Goal: Transaction & Acquisition: Purchase product/service

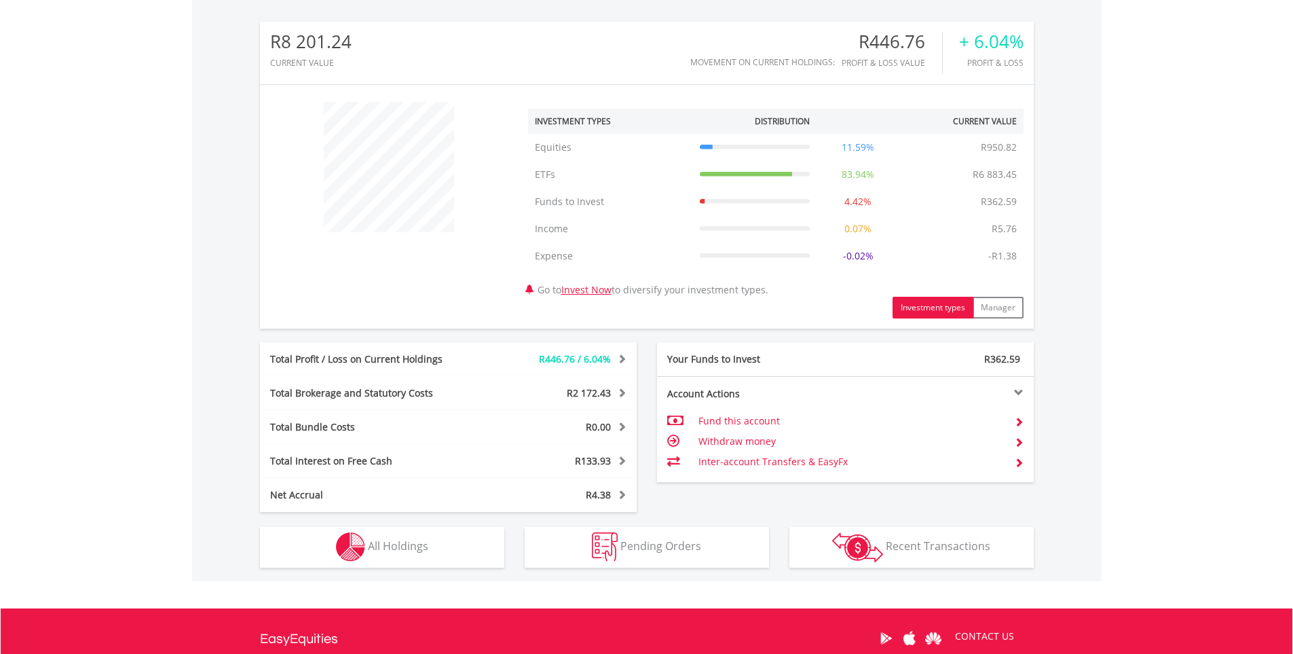
scroll to position [576, 0]
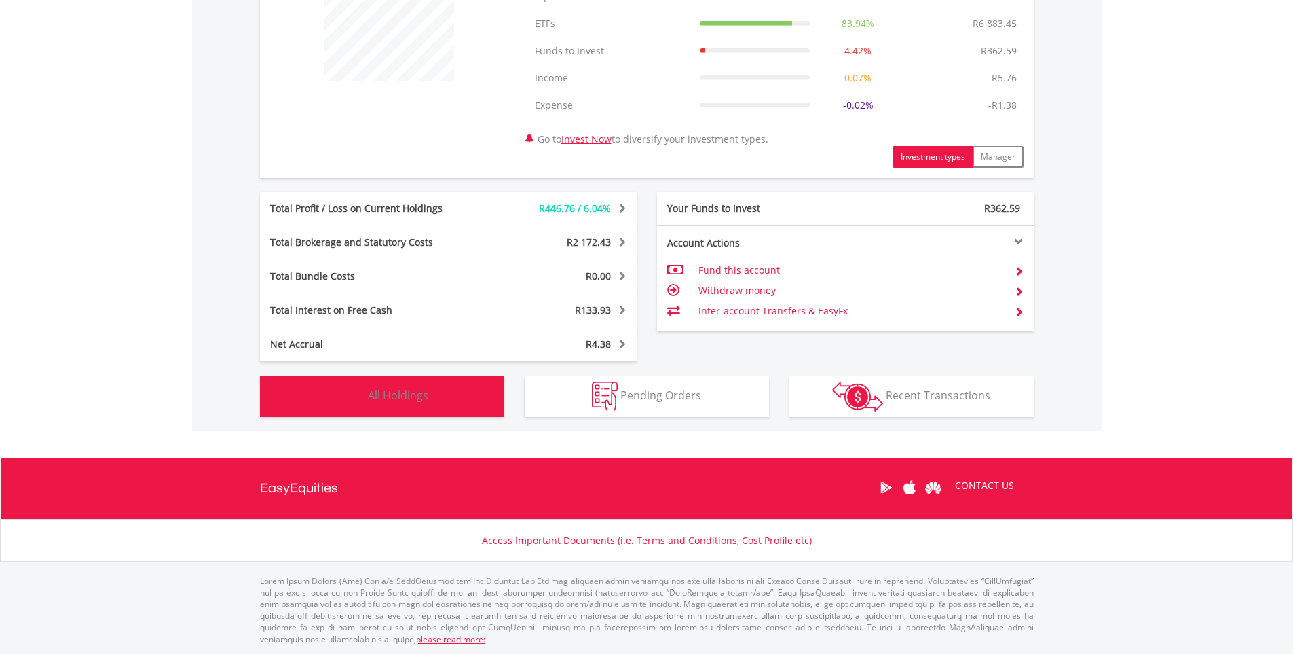
click at [429, 393] on button "Holdings All Holdings" at bounding box center [382, 396] width 244 height 41
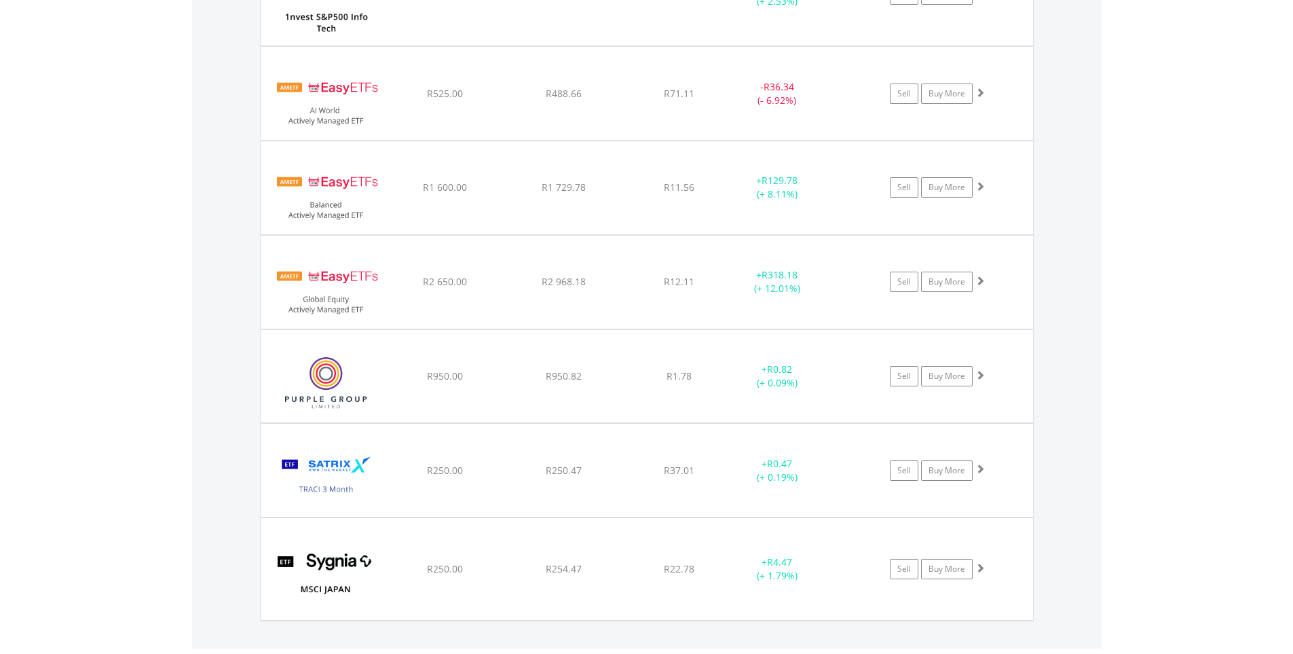
scroll to position [1170, 0]
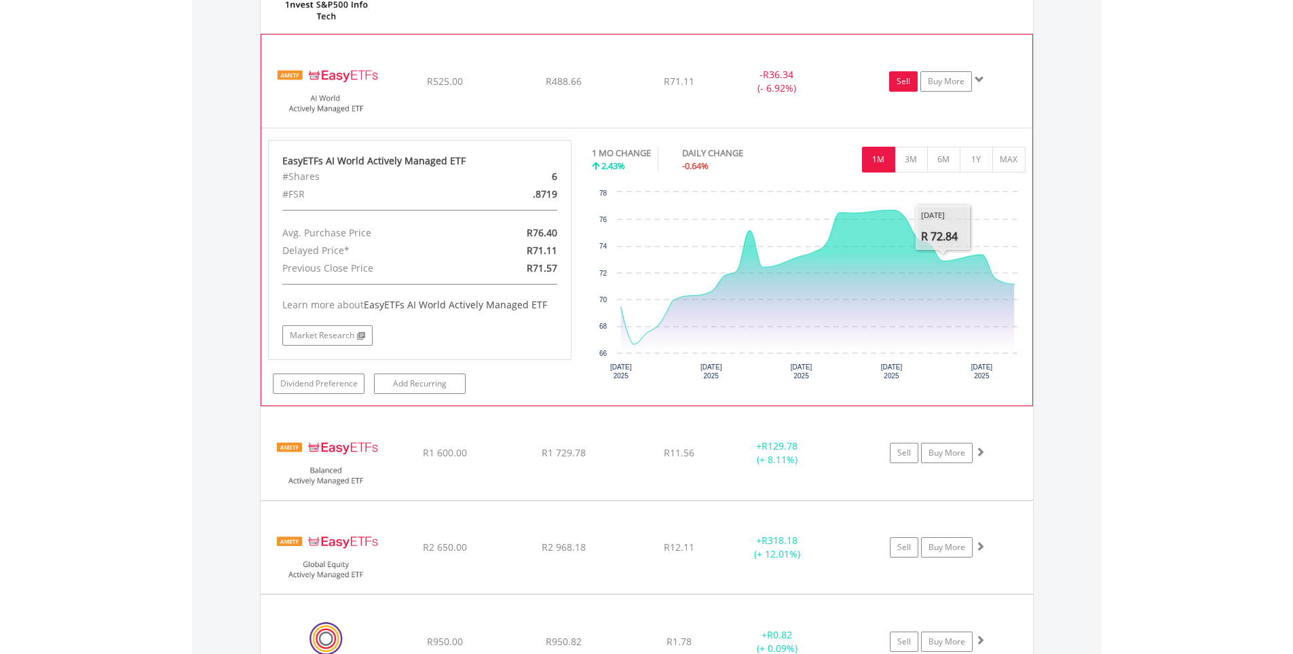
click at [902, 82] on link "Sell" at bounding box center [903, 81] width 29 height 20
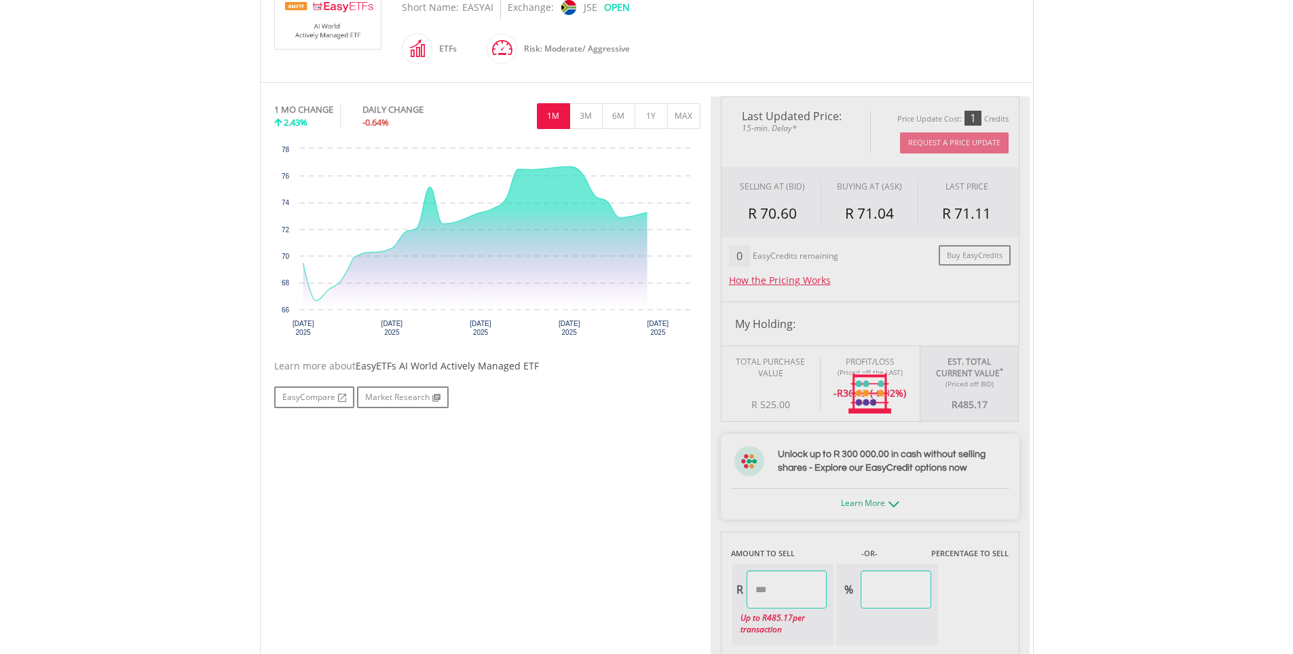
scroll to position [339, 0]
type input "******"
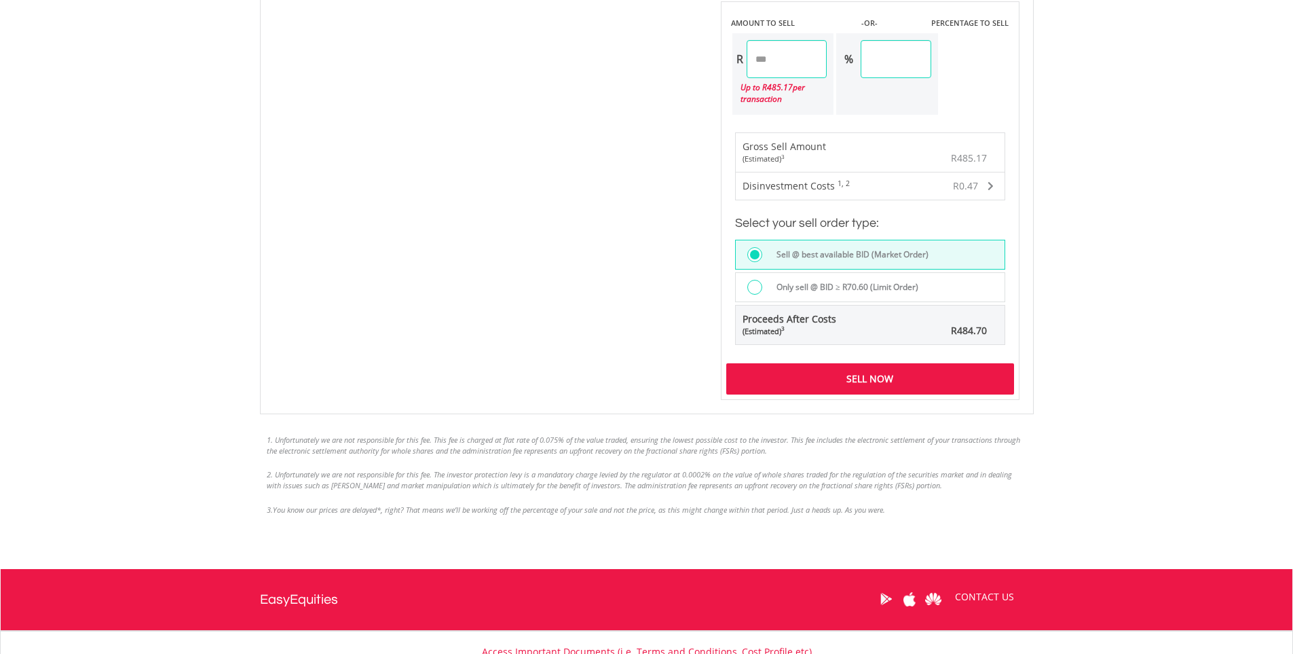
scroll to position [882, 0]
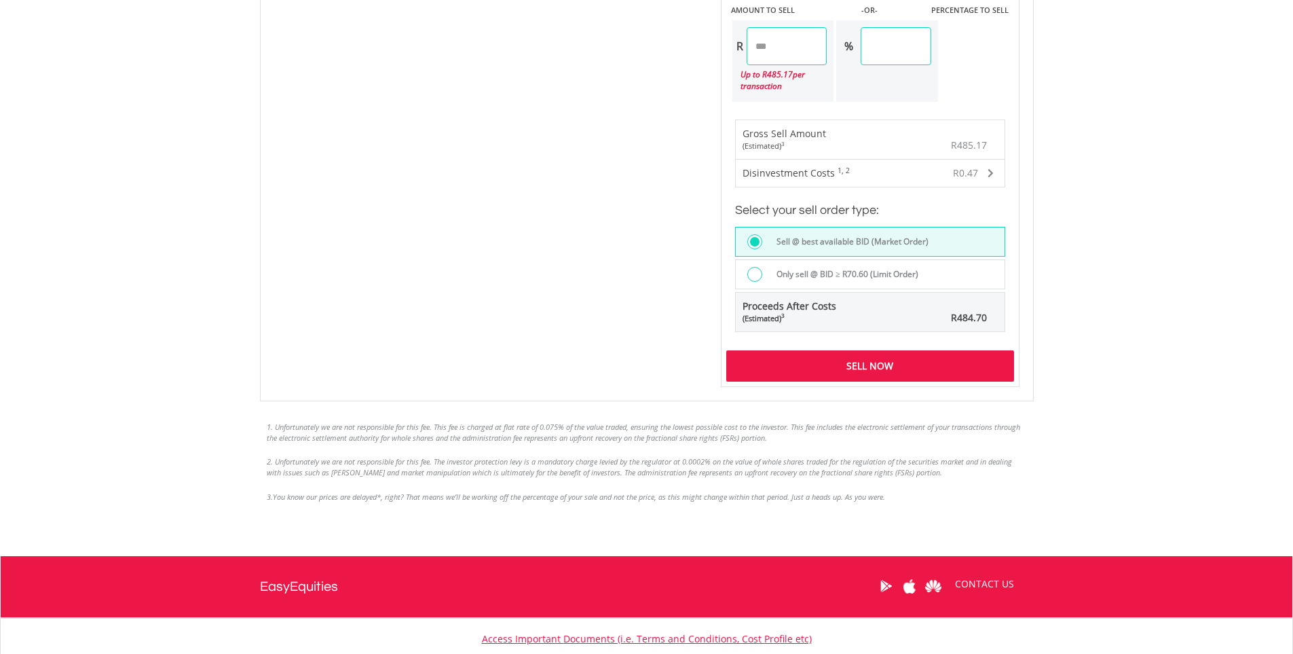
click at [858, 371] on div "Sell Now" at bounding box center [870, 365] width 288 height 31
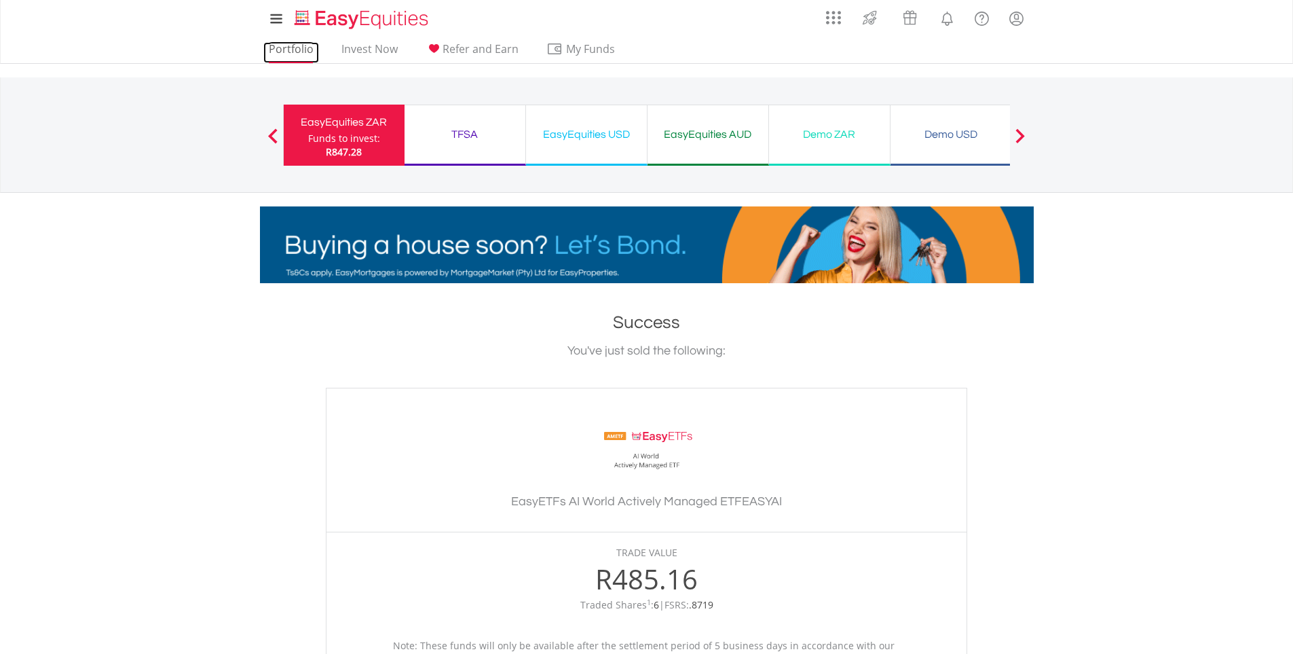
click at [284, 52] on link "Portfolio" at bounding box center [291, 52] width 56 height 21
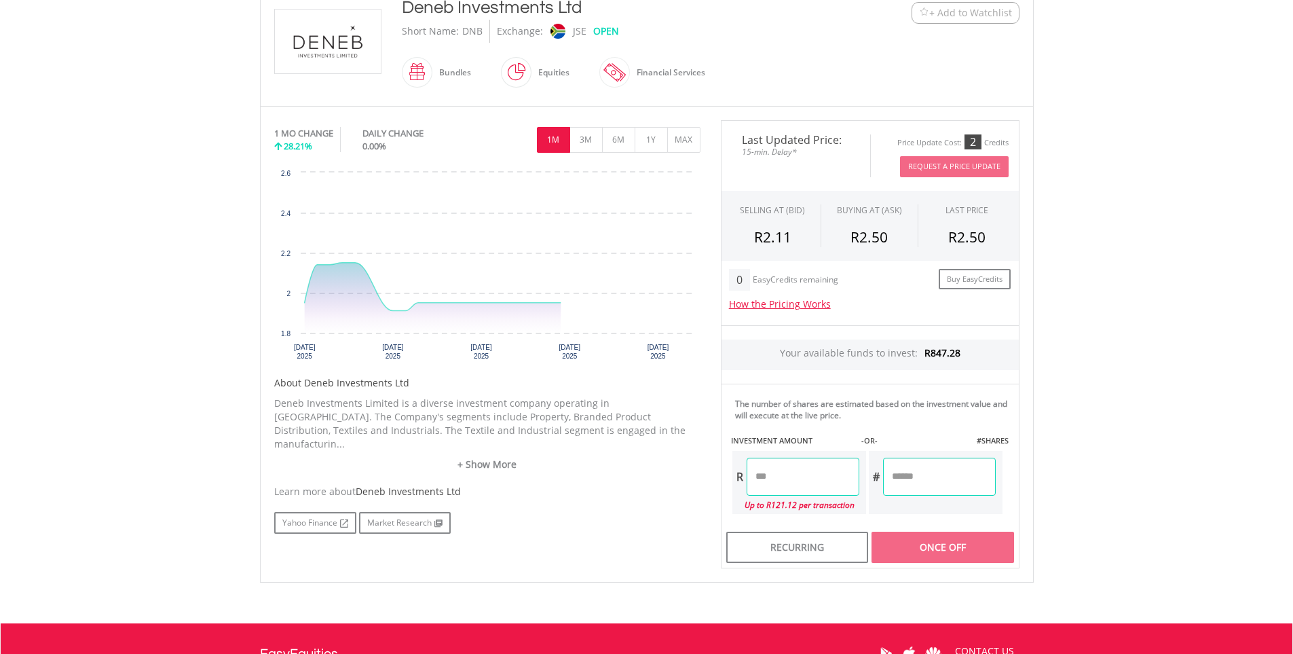
scroll to position [339, 0]
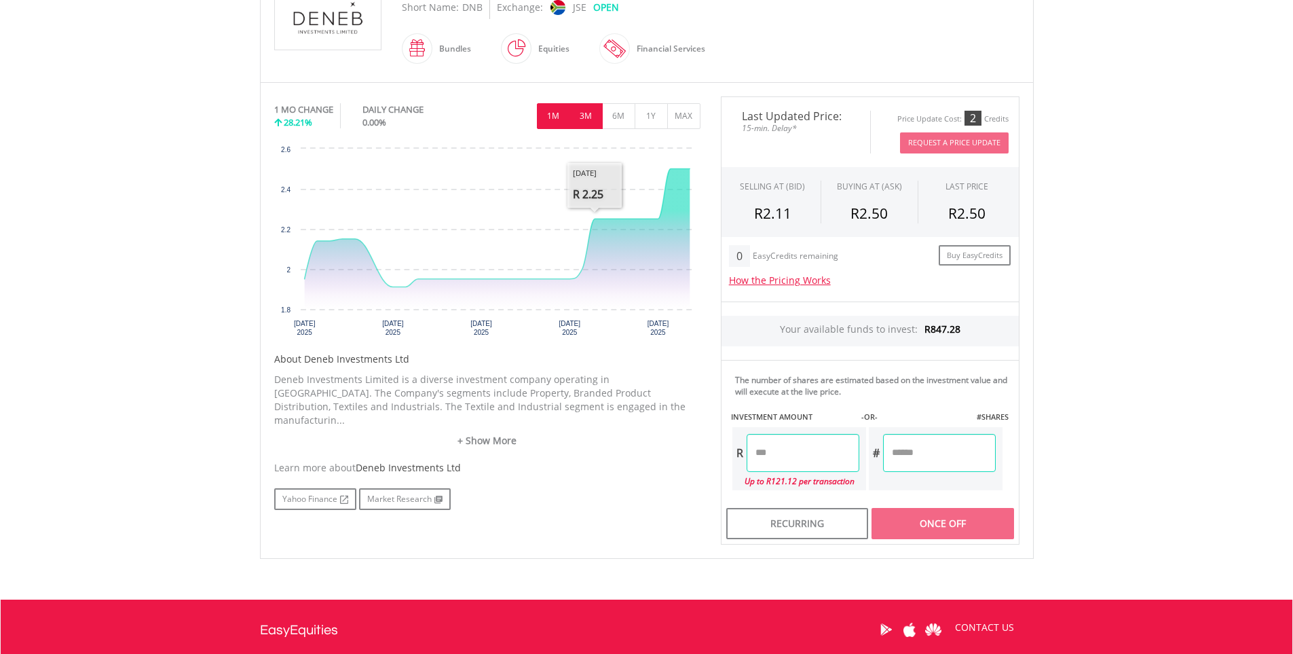
drag, startPoint x: 595, startPoint y: 99, endPoint x: 591, endPoint y: 106, distance: 7.9
click at [594, 100] on div "1M 3M 6M 1Y MAX" at bounding box center [487, 99] width 426 height 7
click at [587, 111] on button "3M" at bounding box center [586, 116] width 33 height 26
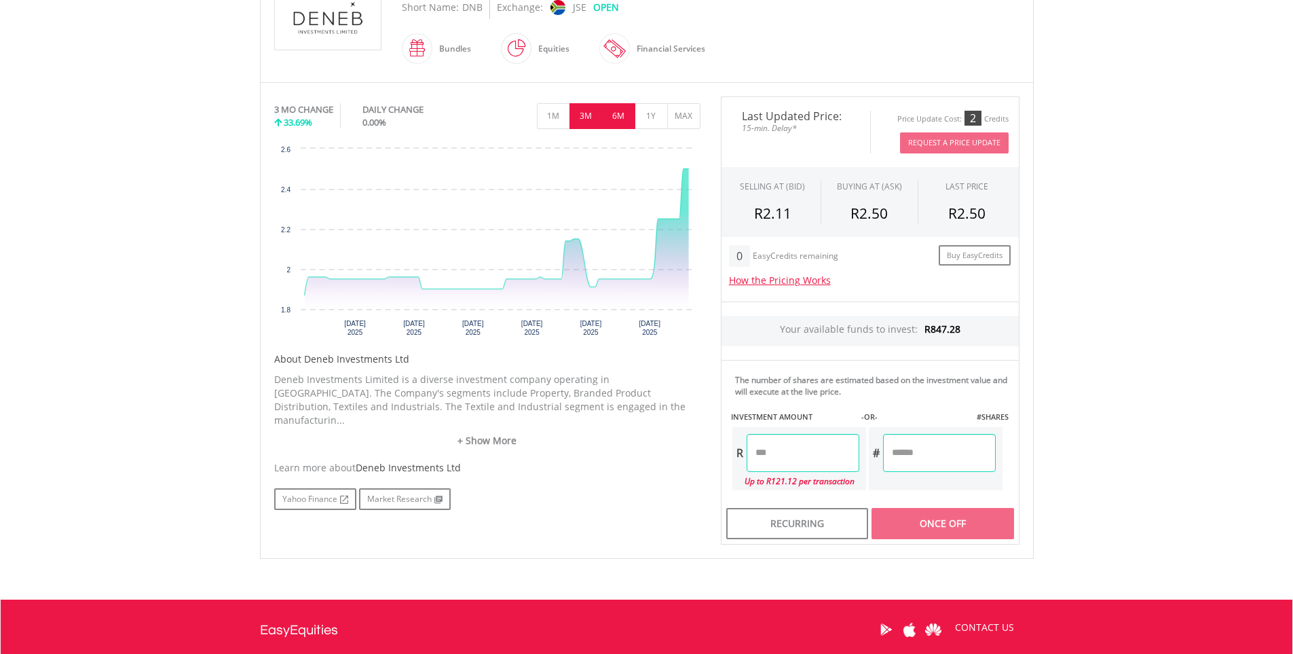
click at [618, 114] on button "6M" at bounding box center [618, 116] width 33 height 26
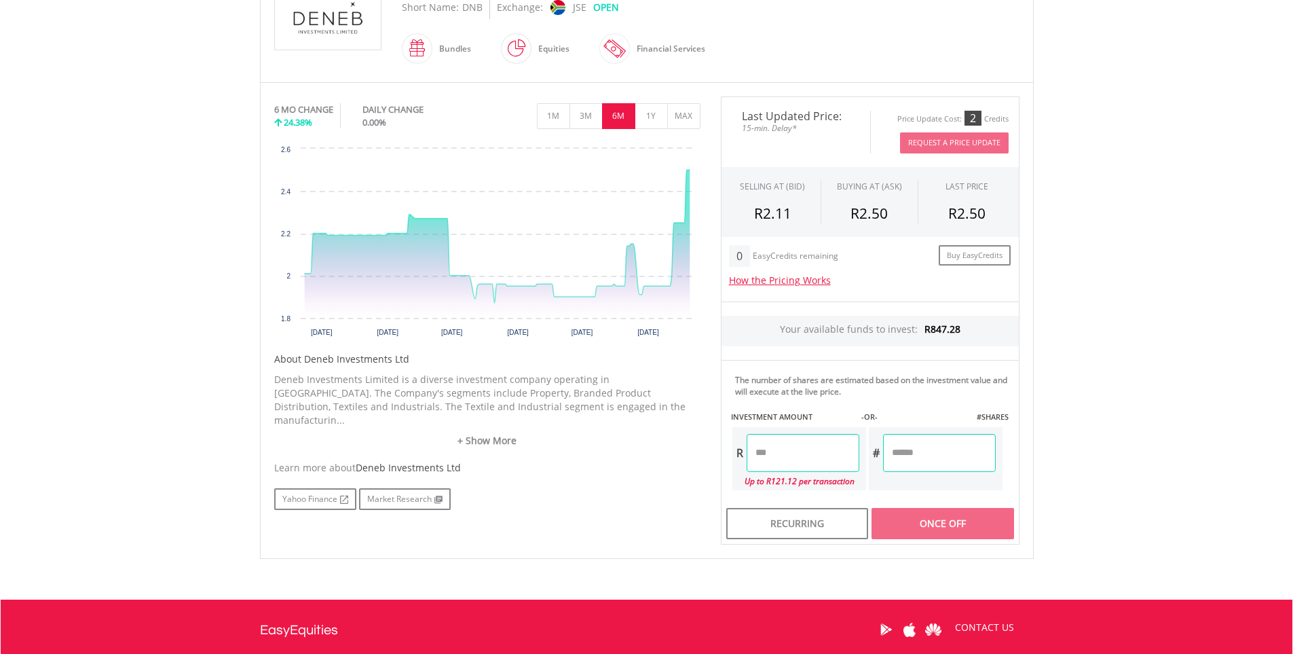
click at [806, 454] on input "number" at bounding box center [803, 453] width 113 height 38
type input "******"
type input "***"
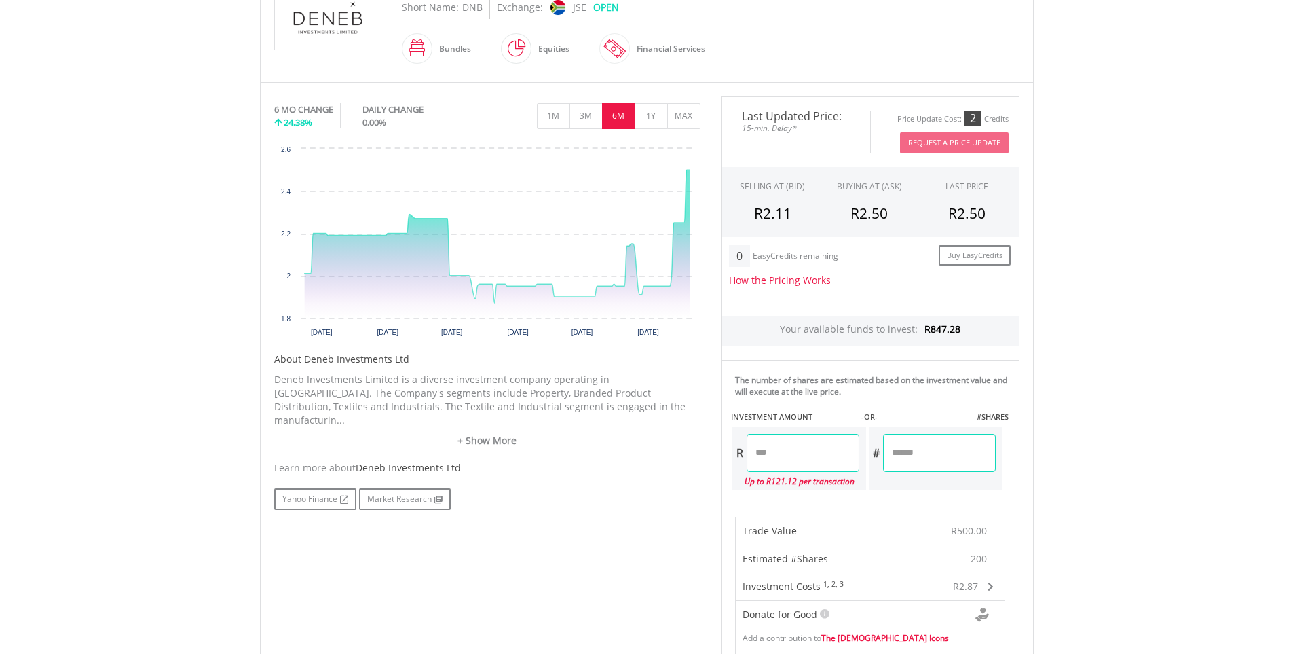
drag, startPoint x: 808, startPoint y: 447, endPoint x: 739, endPoint y: 442, distance: 69.4
click at [734, 446] on div "R ******" at bounding box center [795, 453] width 127 height 38
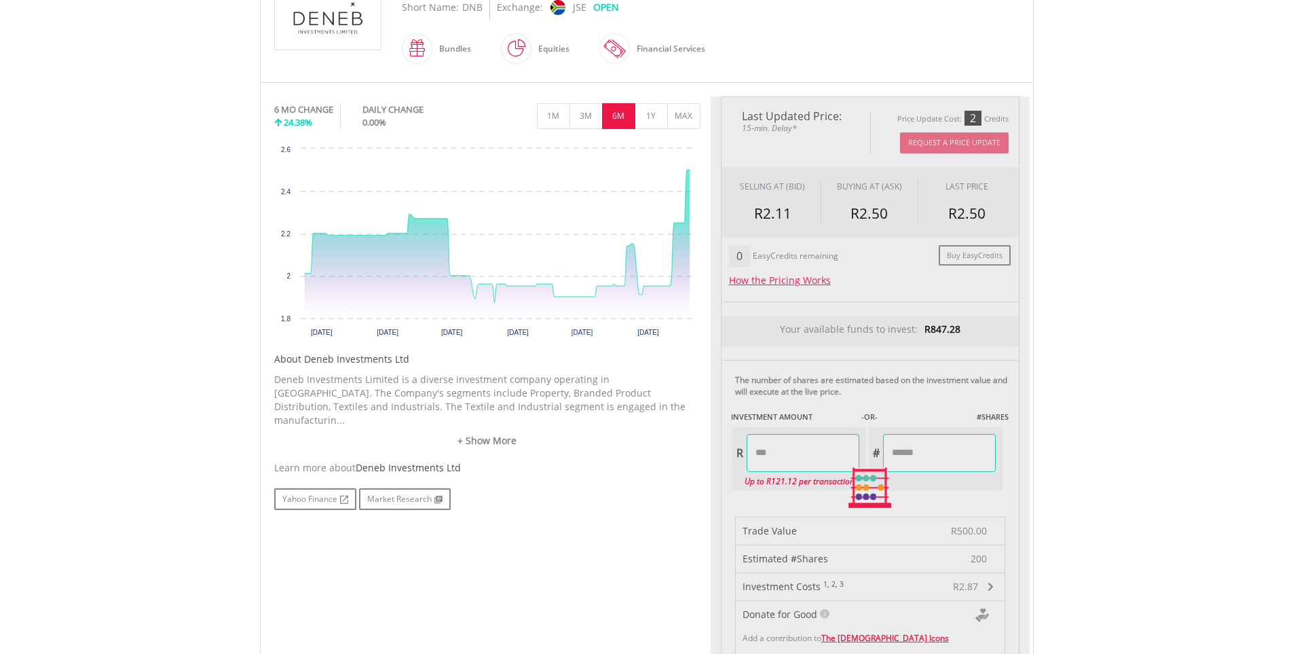
click at [959, 446] on div "Last Updated Price: 15-min. Delay* Price Update Cost: 2 Credits Request A Price…" at bounding box center [870, 487] width 319 height 783
type input "******"
type input "**"
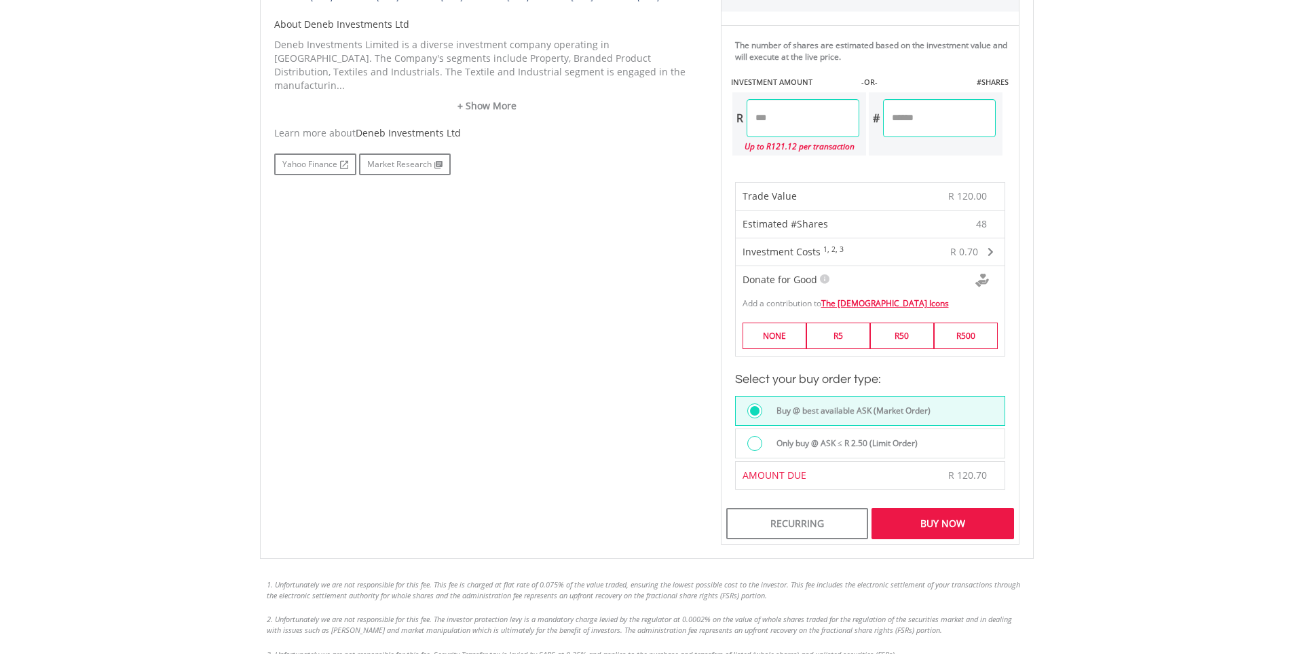
scroll to position [679, 0]
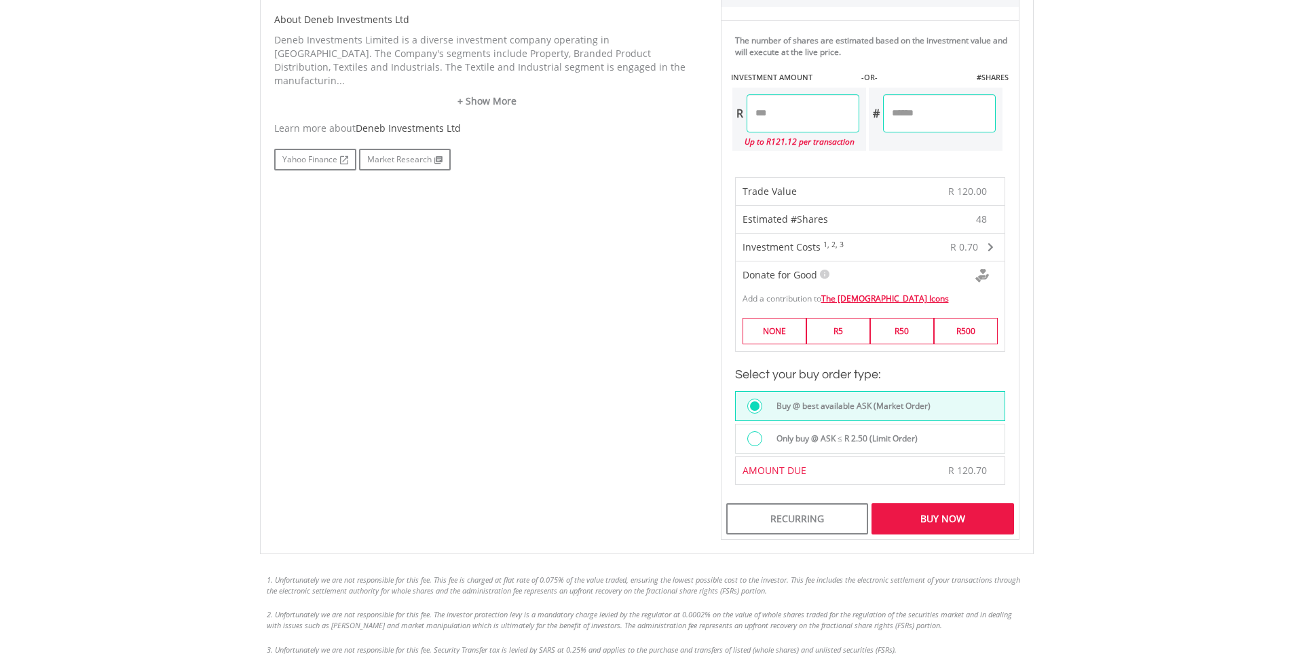
click at [932, 522] on div "Buy Now" at bounding box center [943, 518] width 142 height 31
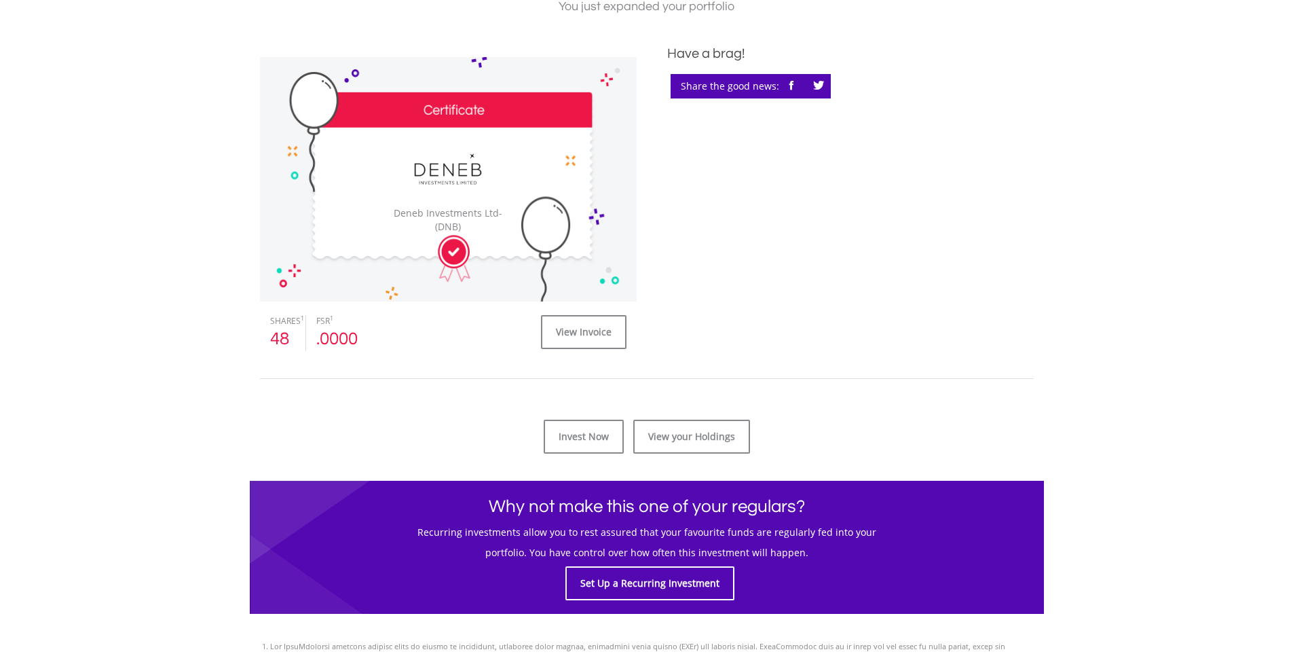
scroll to position [543, 0]
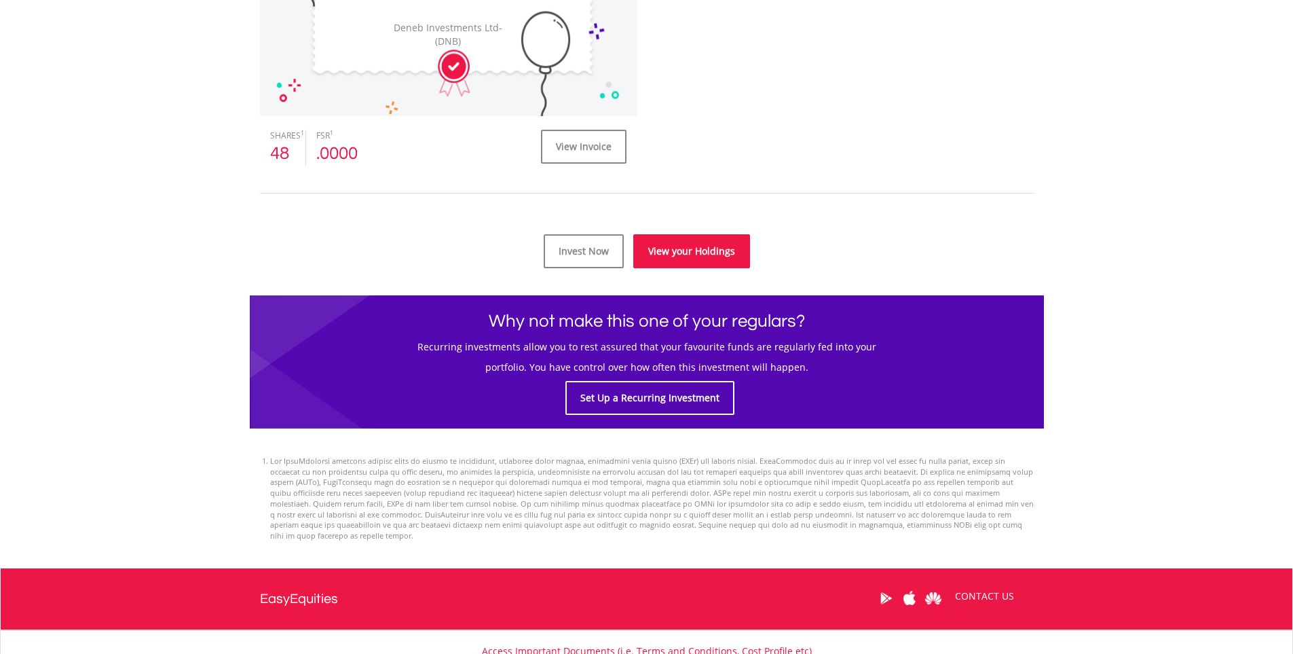
click at [718, 248] on link "View your Holdings" at bounding box center [691, 251] width 117 height 34
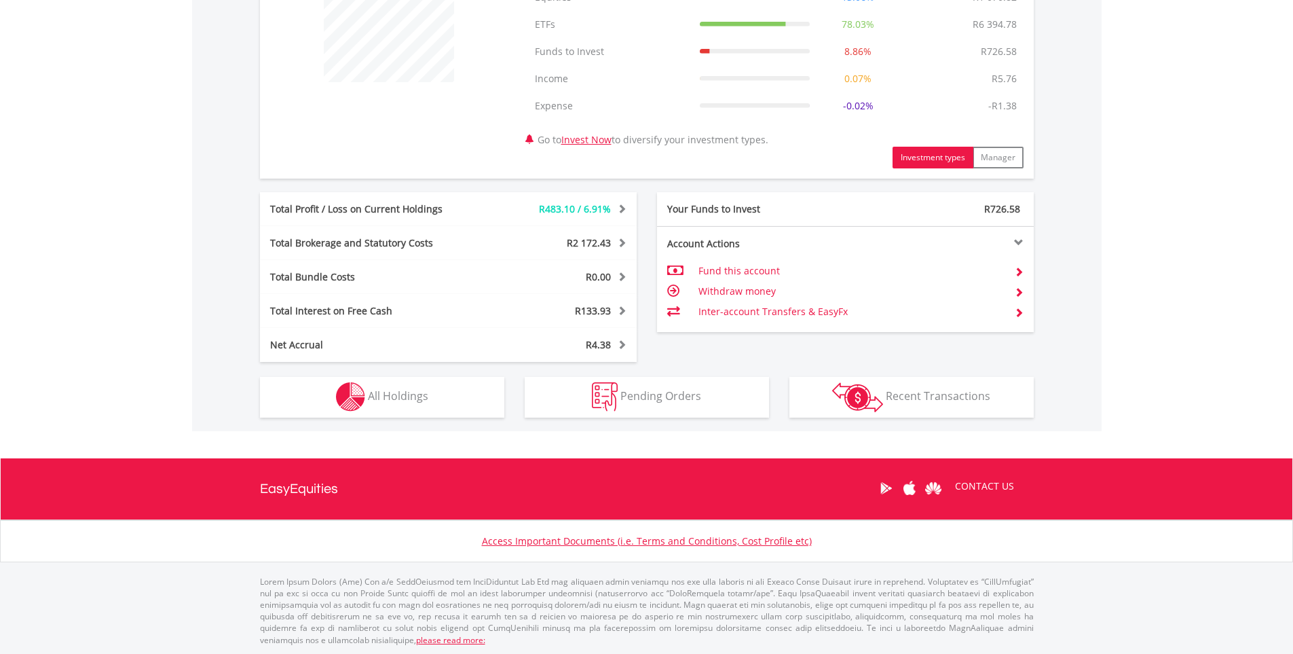
scroll to position [576, 0]
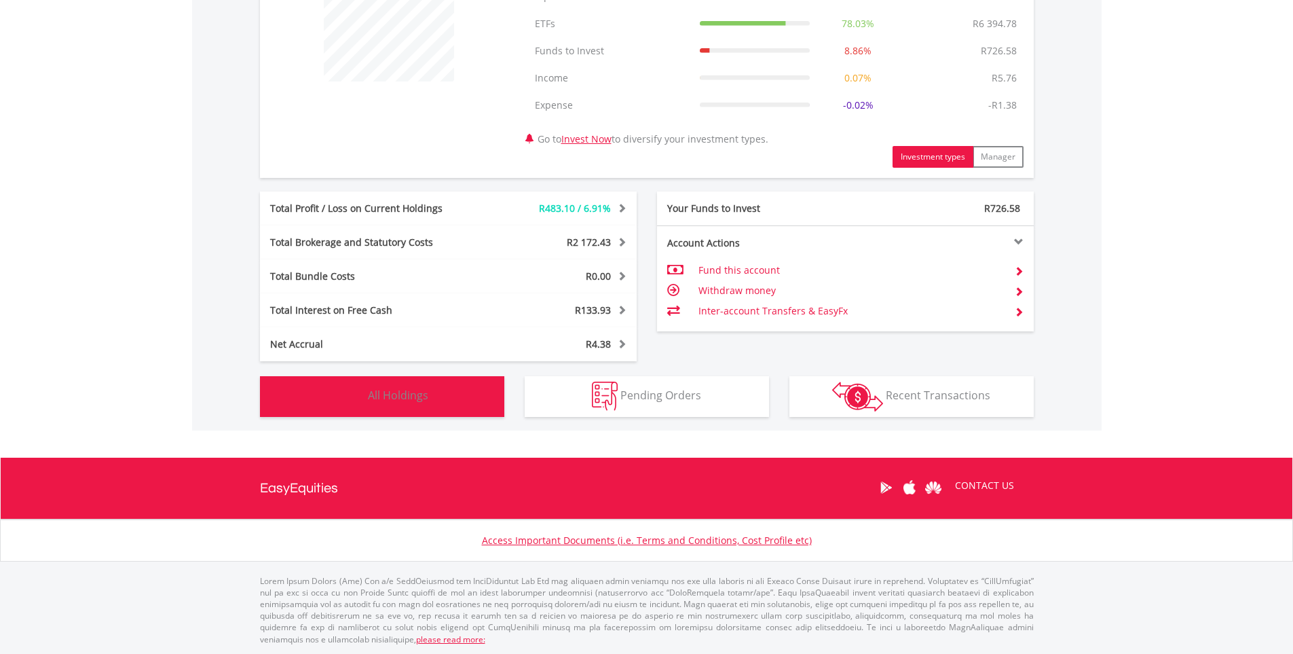
click at [413, 403] on span "All Holdings" at bounding box center [398, 395] width 60 height 15
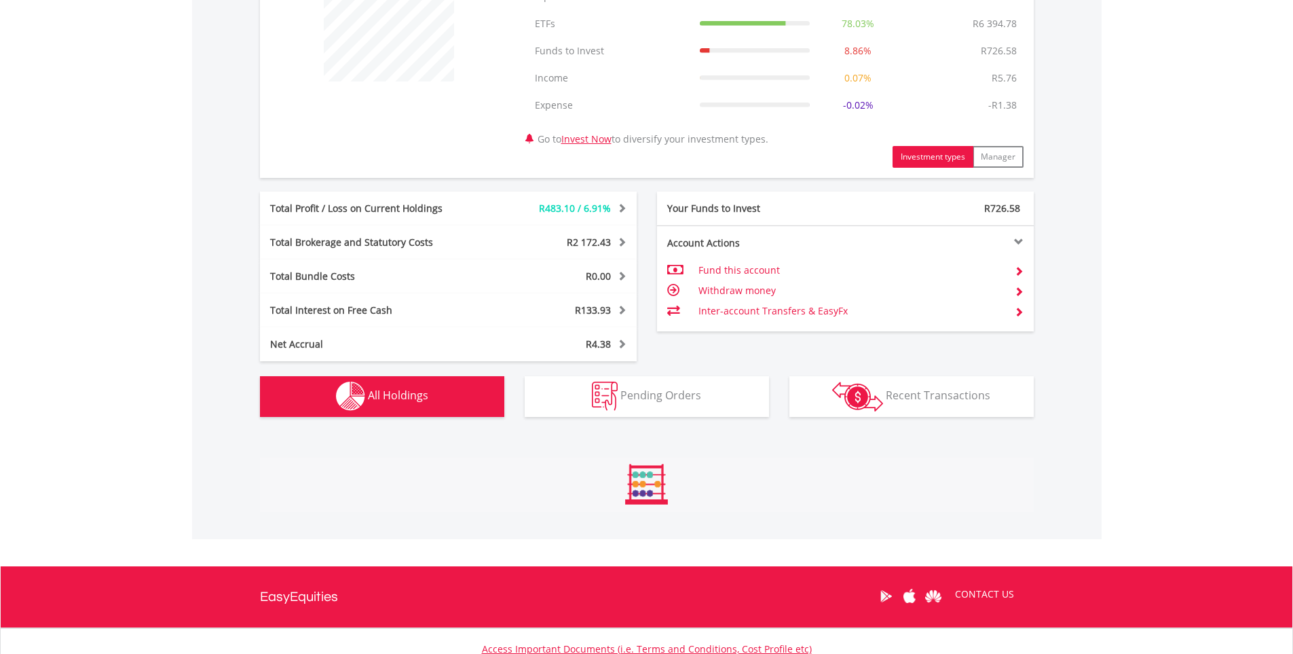
scroll to position [1034, 0]
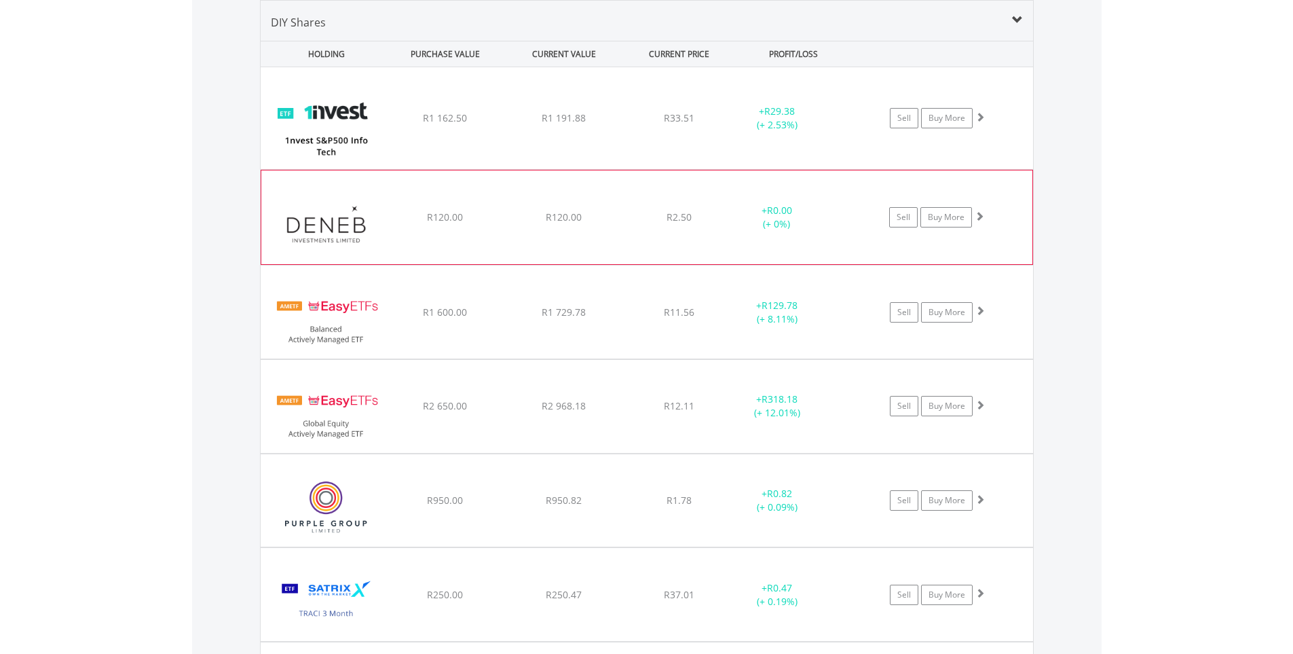
click at [392, 169] on div "﻿ Deneb Investments Ltd R120.00 R120.00 R2.50 + R0.00 (+ 0%) Sell Buy More" at bounding box center [647, 118] width 773 height 102
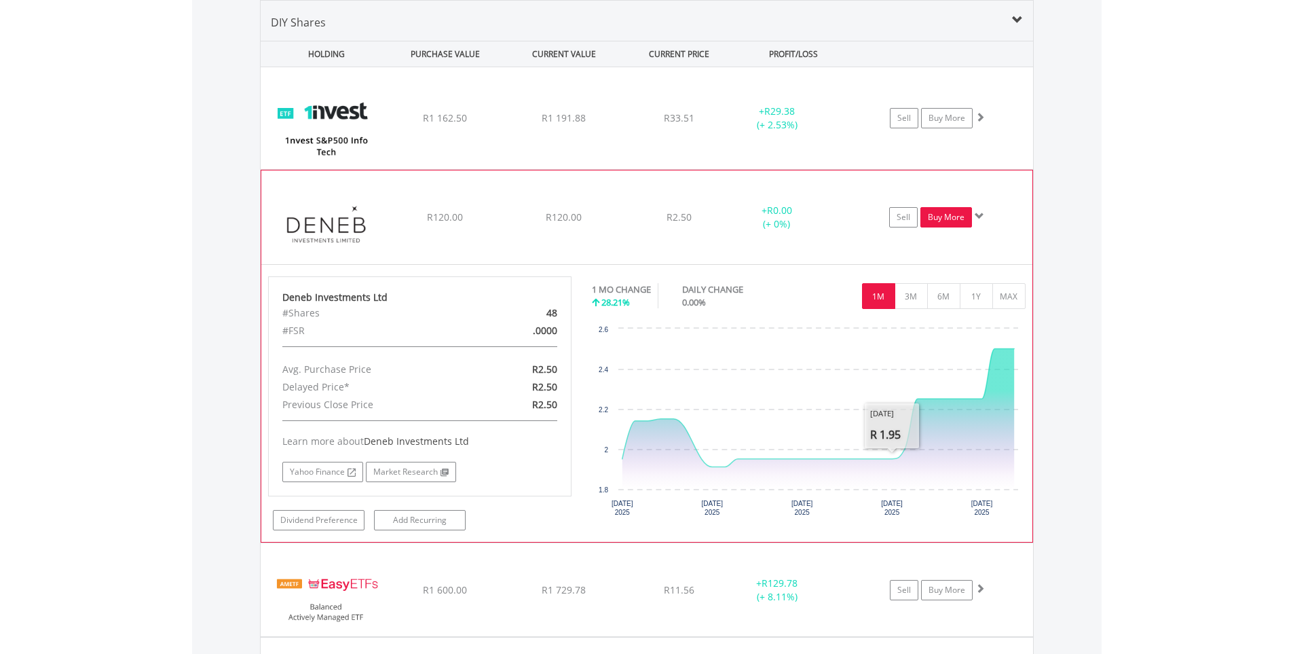
click at [950, 219] on link "Buy More" at bounding box center [947, 217] width 52 height 20
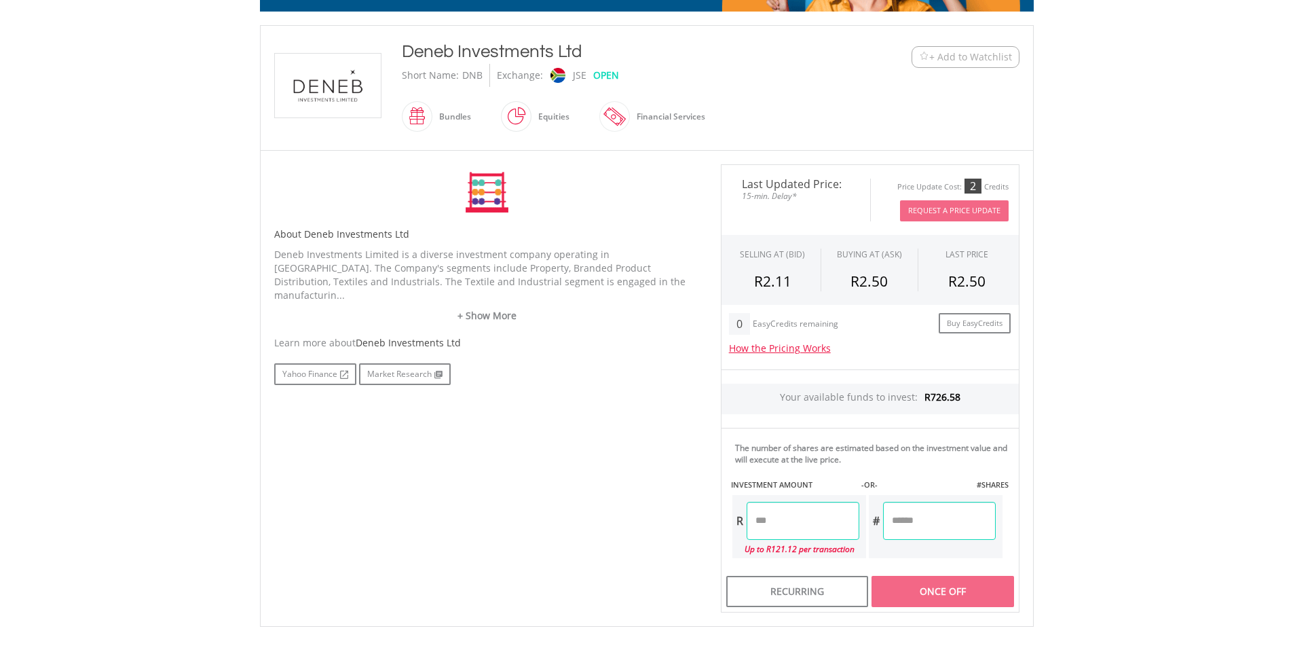
scroll to position [272, 0]
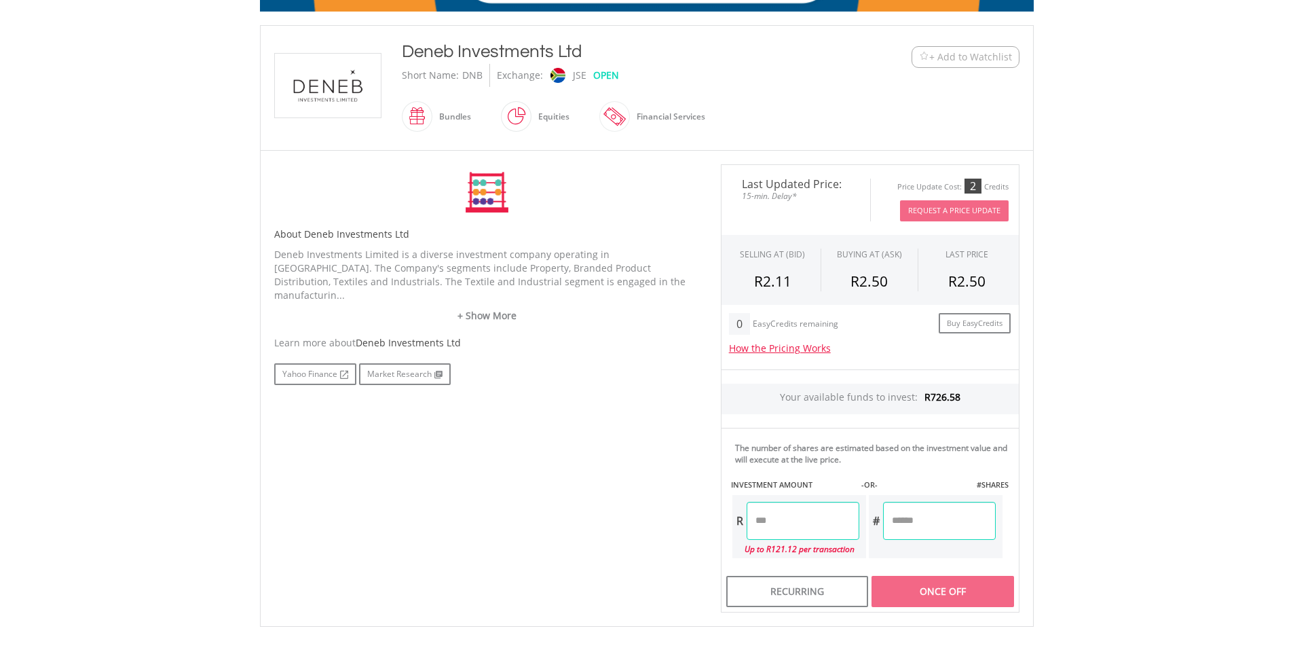
click at [801, 524] on input "number" at bounding box center [803, 521] width 113 height 38
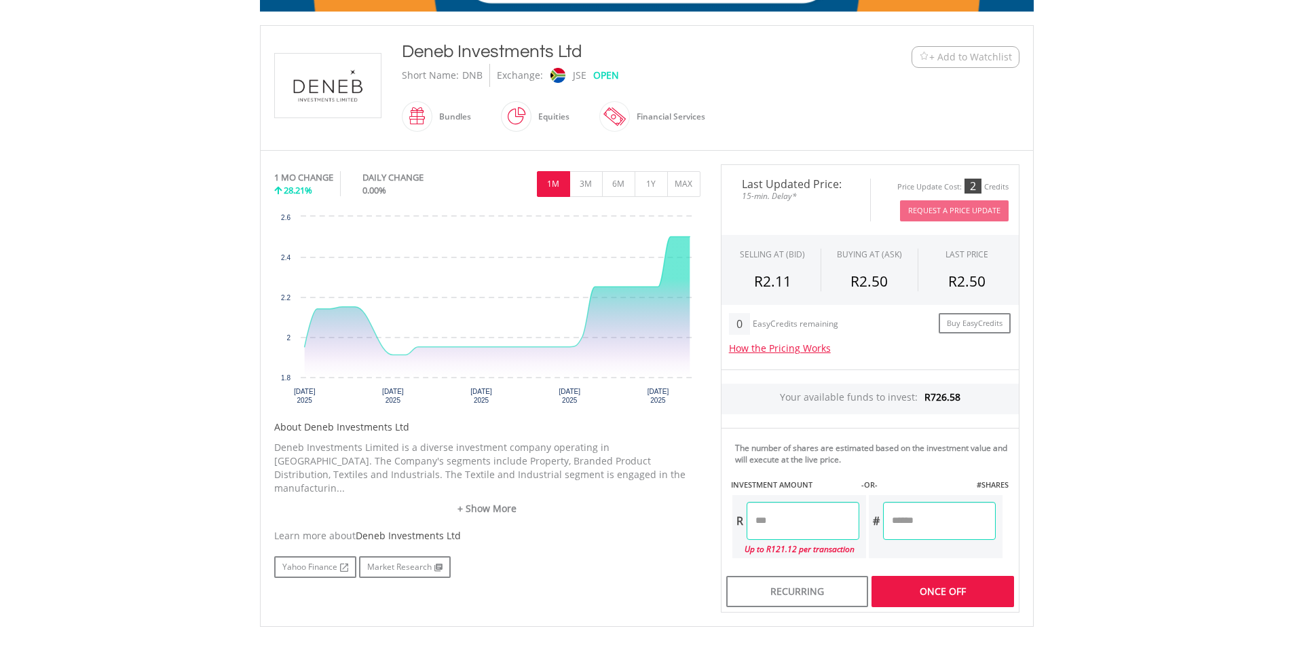
type input "******"
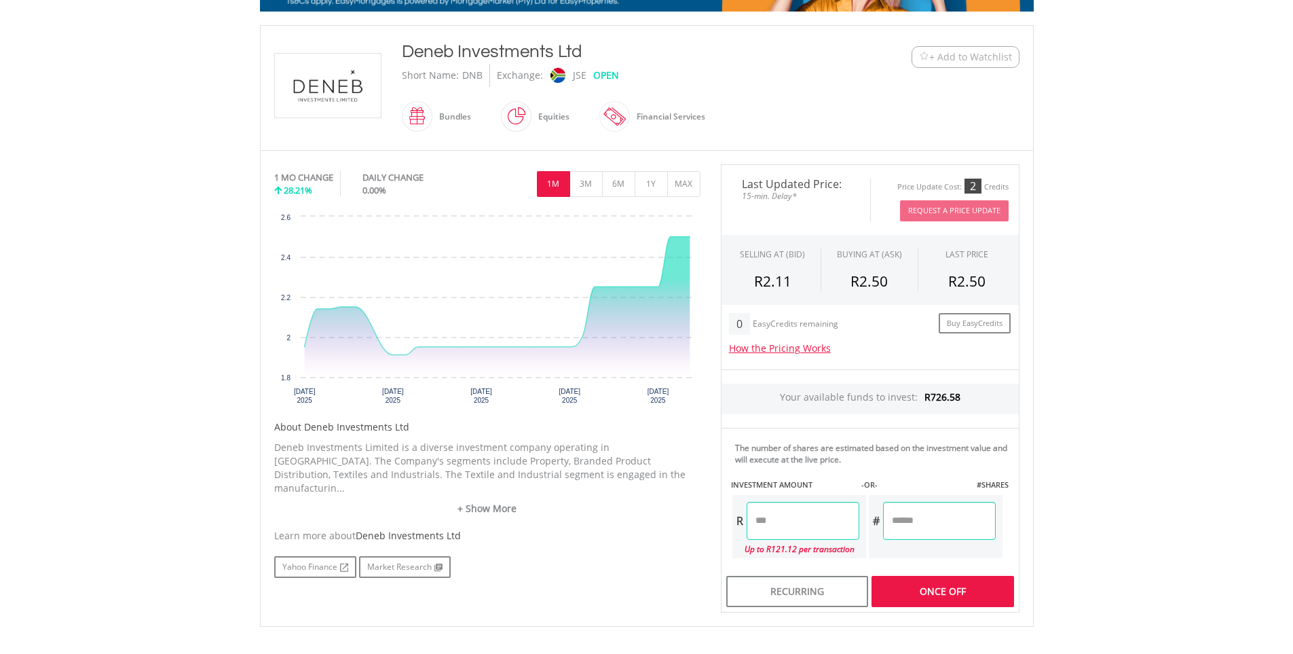
type input "**"
click at [923, 517] on div "Last Updated Price: 15-min. Delay* Price Update Cost: 2 Credits Request A Price…" at bounding box center [870, 388] width 319 height 448
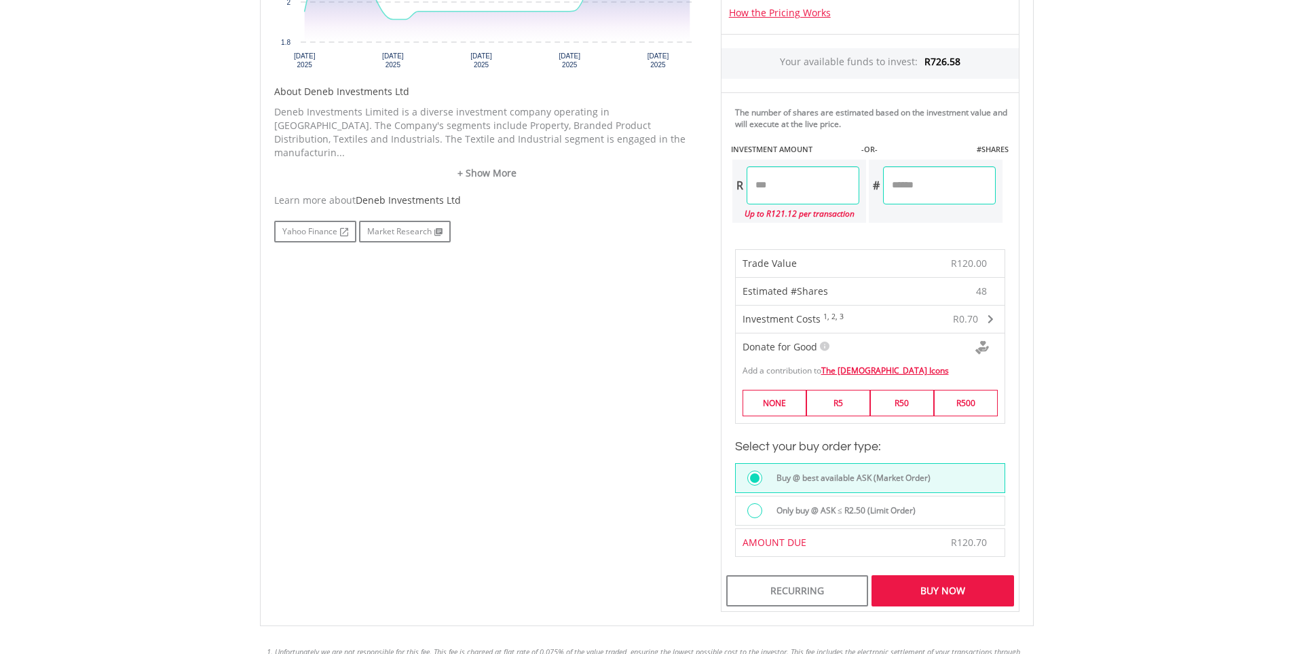
scroll to position [611, 0]
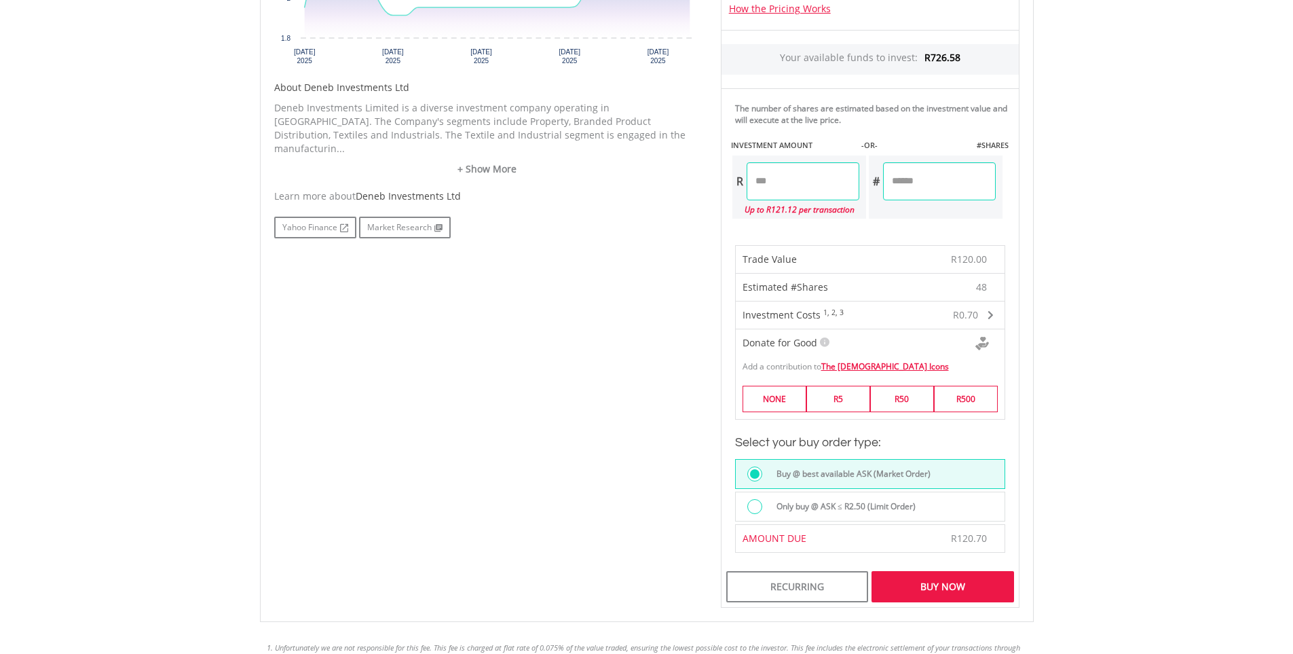
click at [937, 590] on div "Buy Now" at bounding box center [943, 586] width 142 height 31
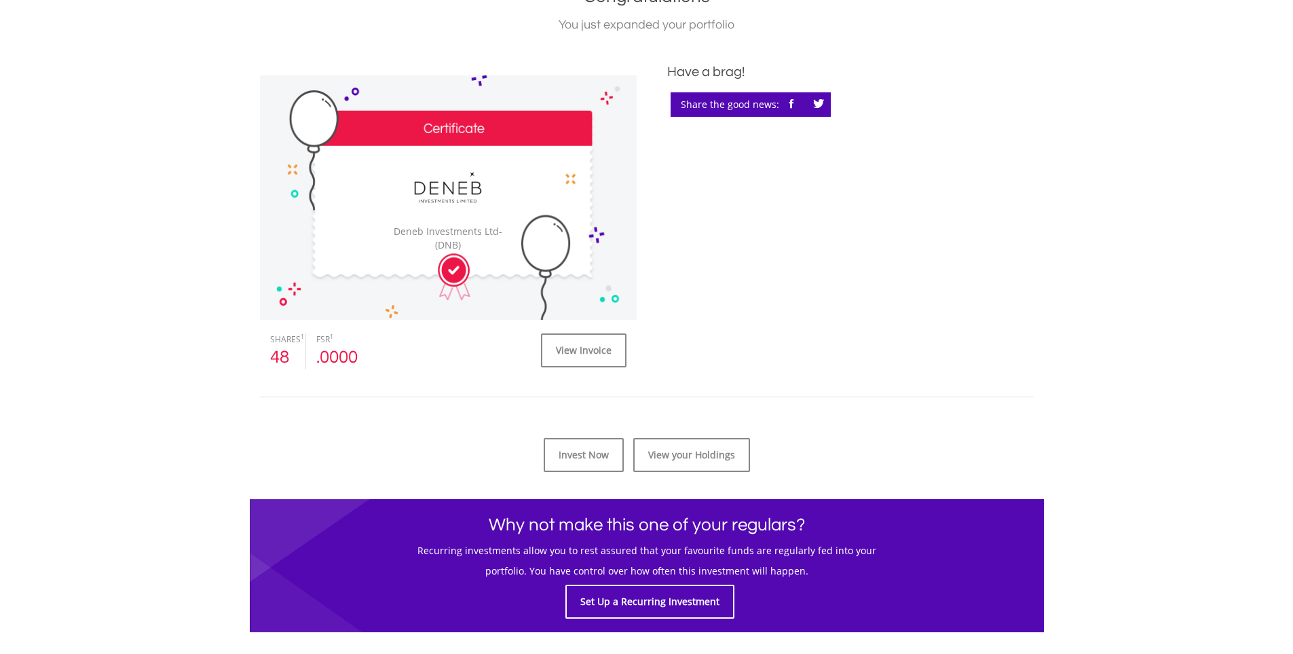
scroll to position [407, 0]
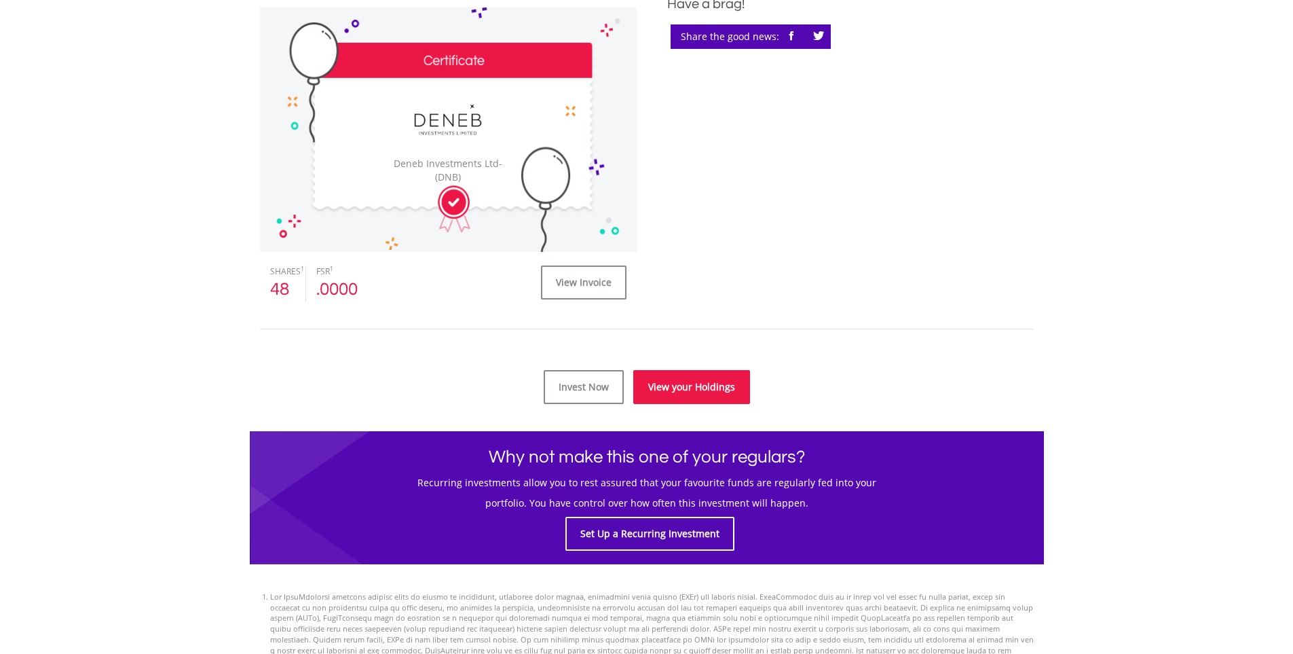
click at [682, 384] on link "View your Holdings" at bounding box center [691, 387] width 117 height 34
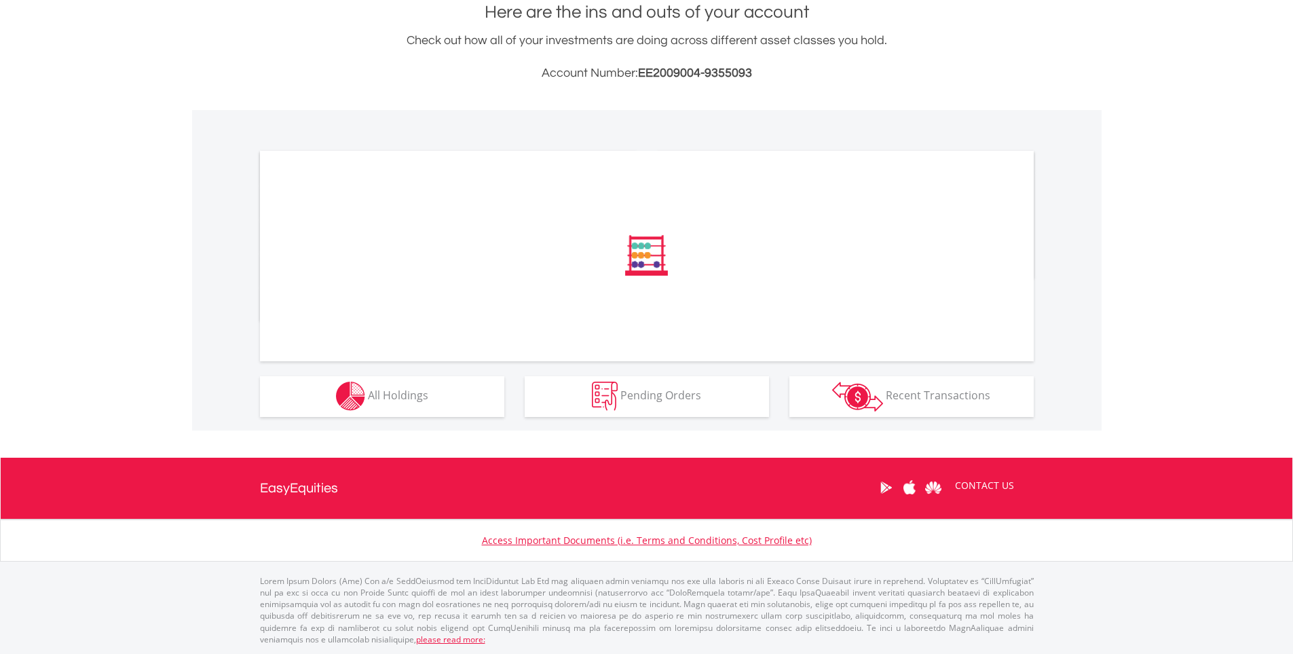
scroll to position [310, 0]
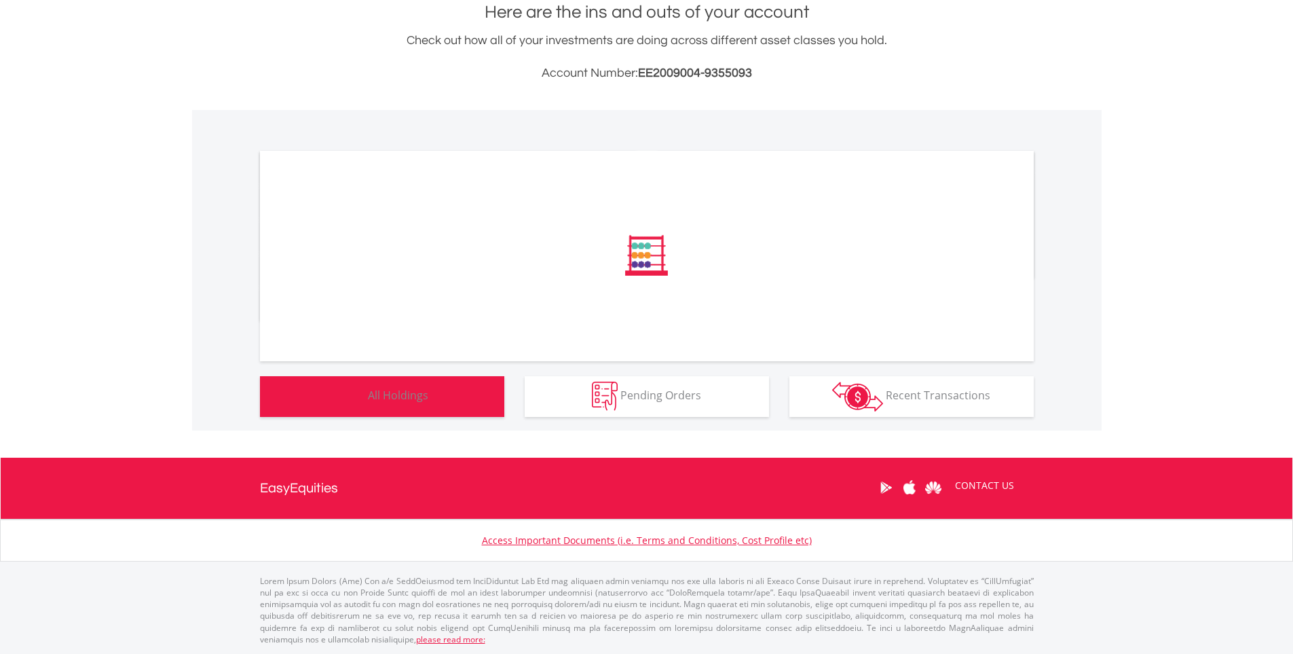
click at [426, 404] on button "Holdings All Holdings" at bounding box center [382, 396] width 244 height 41
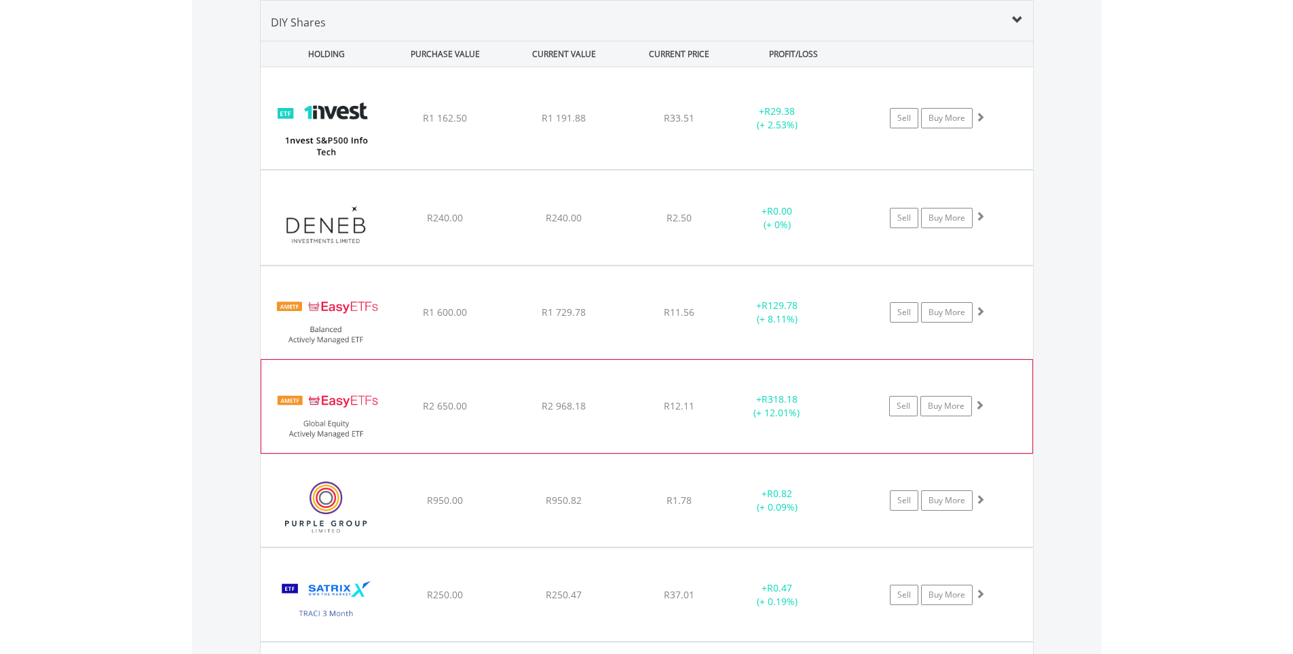
scroll to position [130, 258]
click at [866, 169] on div "﻿ Deneb Investments Ltd R240.00 R240.00 R2.50 + R0.00 (+ 0%) Sell Buy More" at bounding box center [647, 118] width 773 height 102
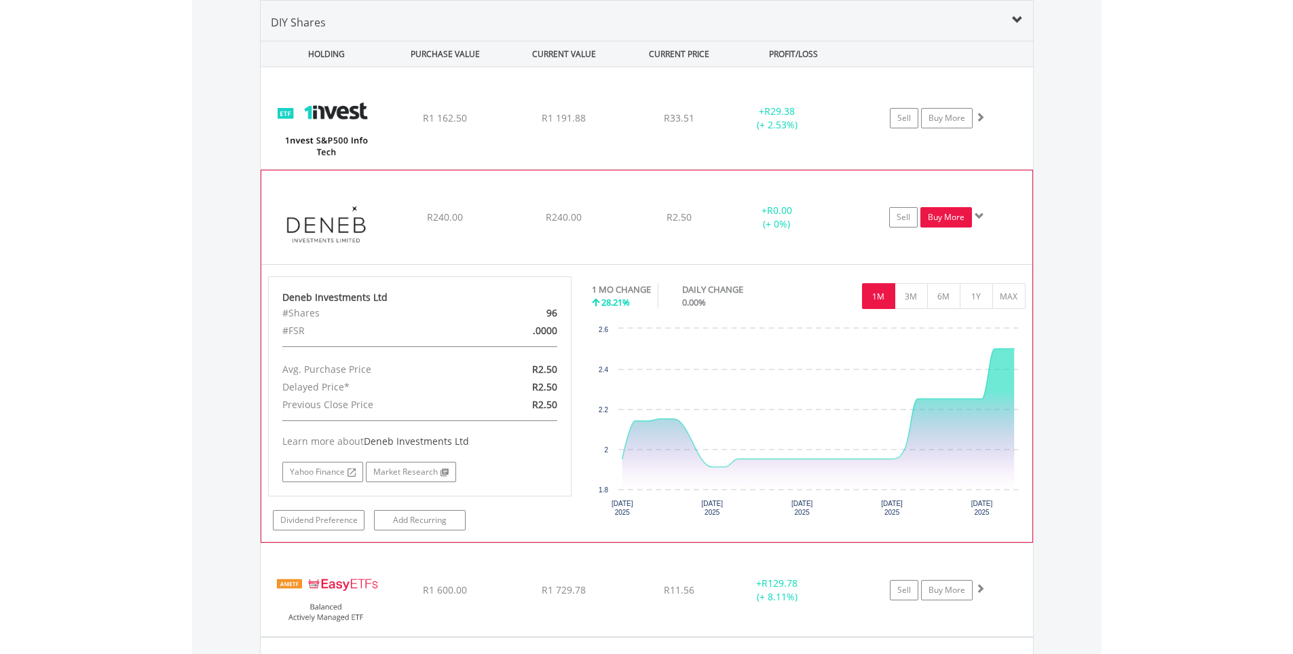
click at [949, 225] on link "Buy More" at bounding box center [947, 217] width 52 height 20
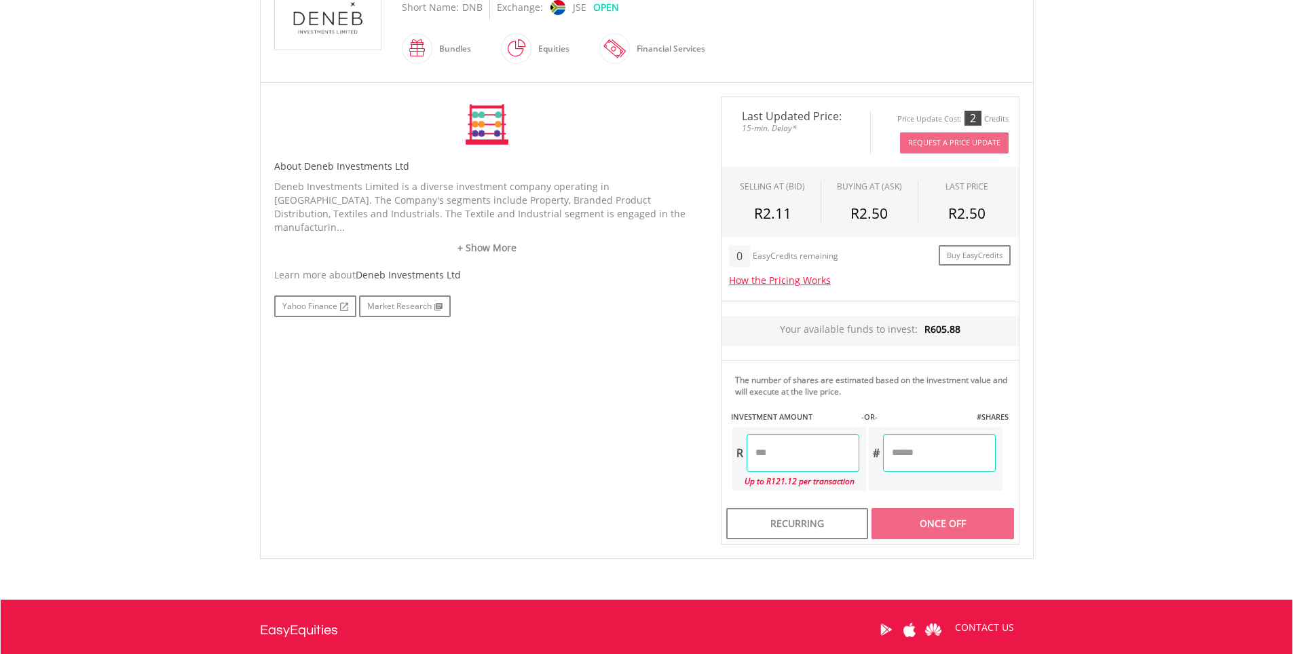
scroll to position [339, 0]
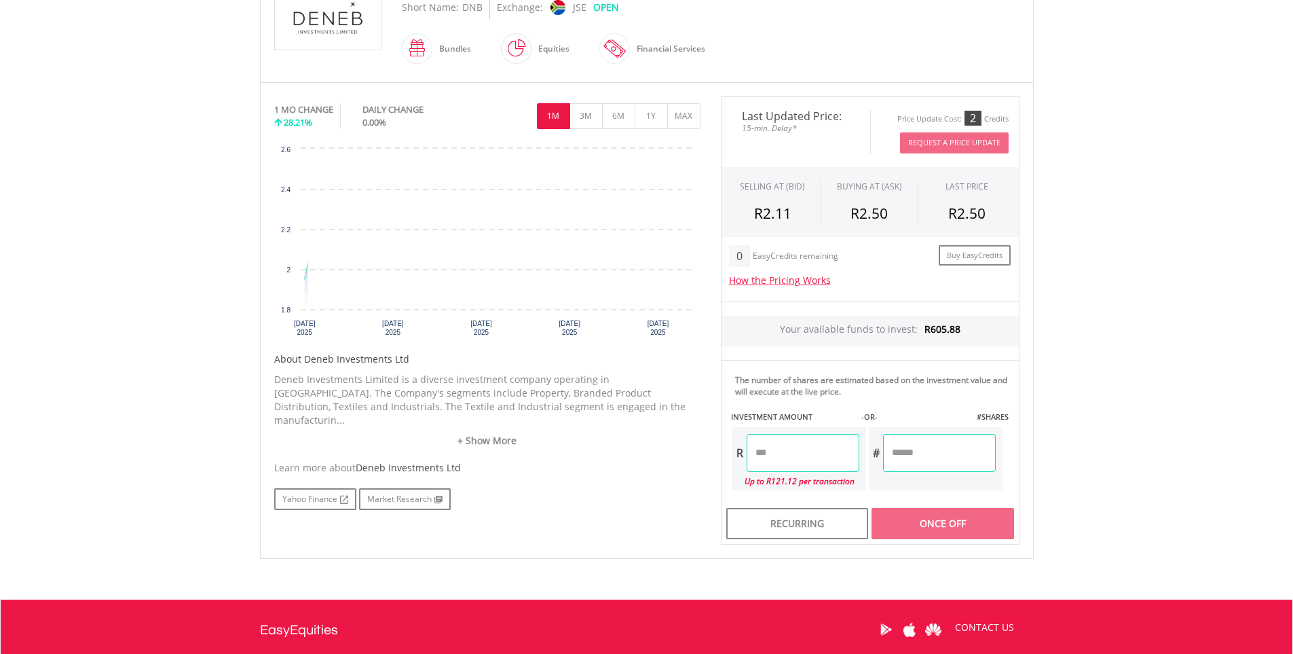
click at [815, 447] on input "number" at bounding box center [803, 453] width 113 height 38
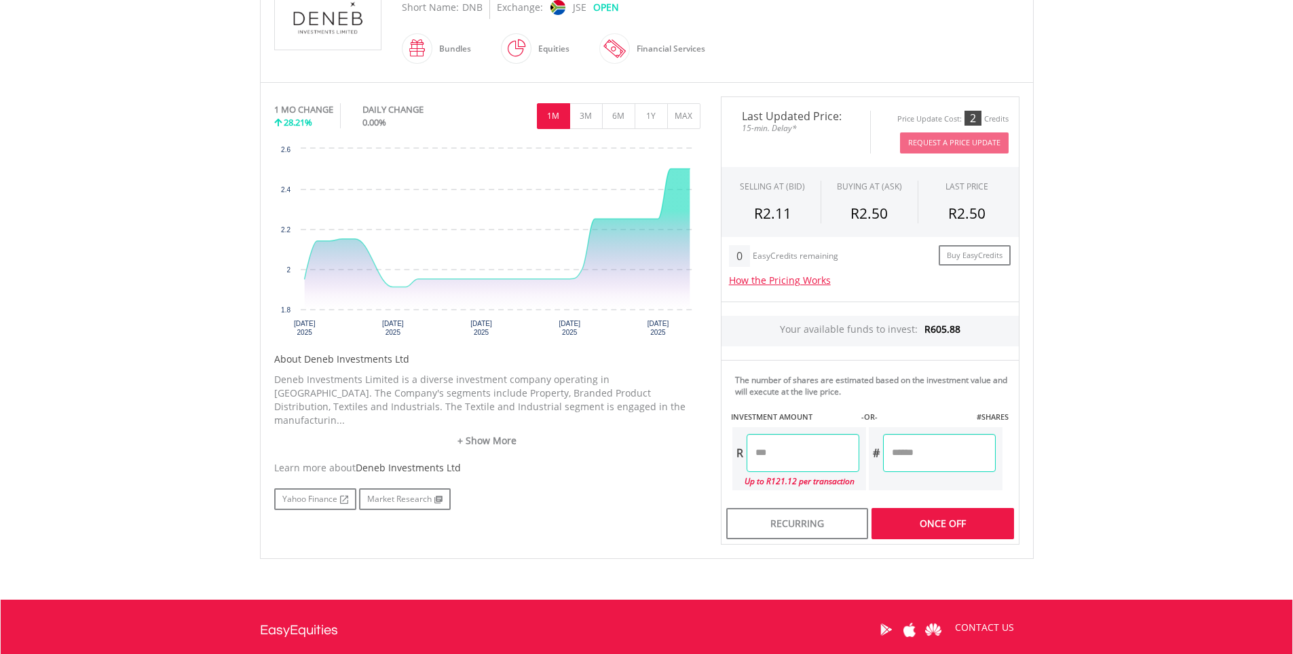
type input "******"
type input "**"
click at [942, 456] on div "Last Updated Price: 15-min. Delay* Price Update Cost: 2 Credits Request A Price…" at bounding box center [870, 320] width 319 height 448
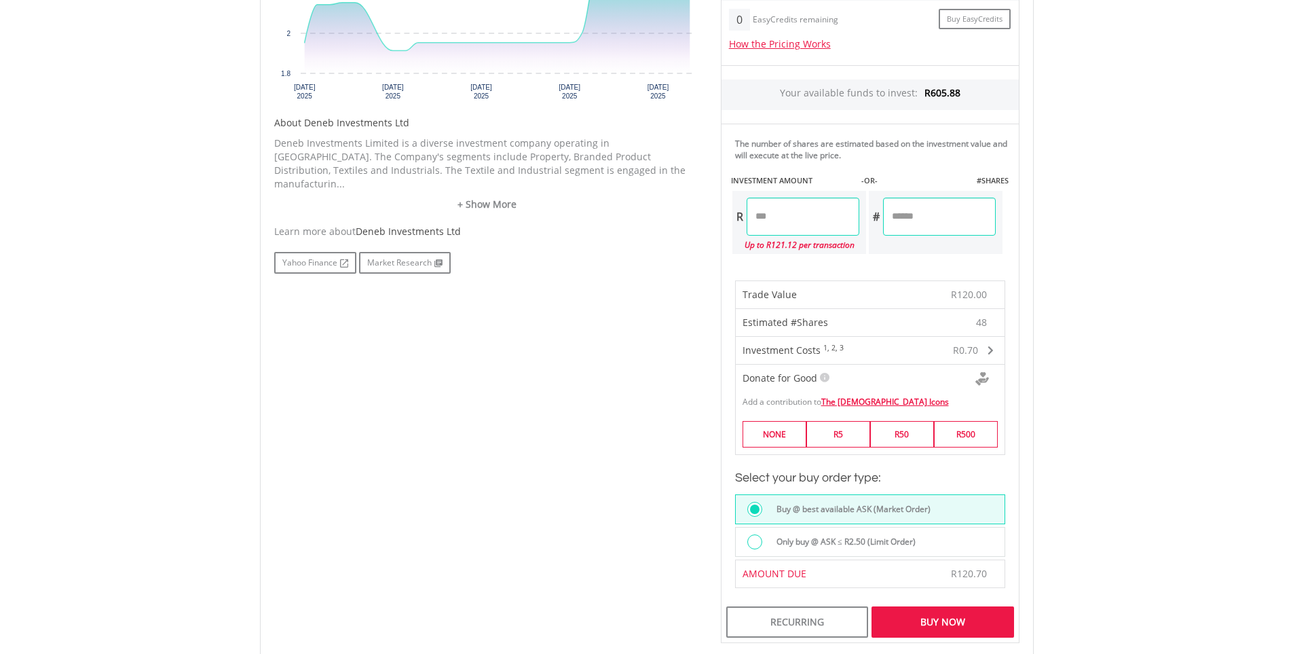
scroll to position [679, 0]
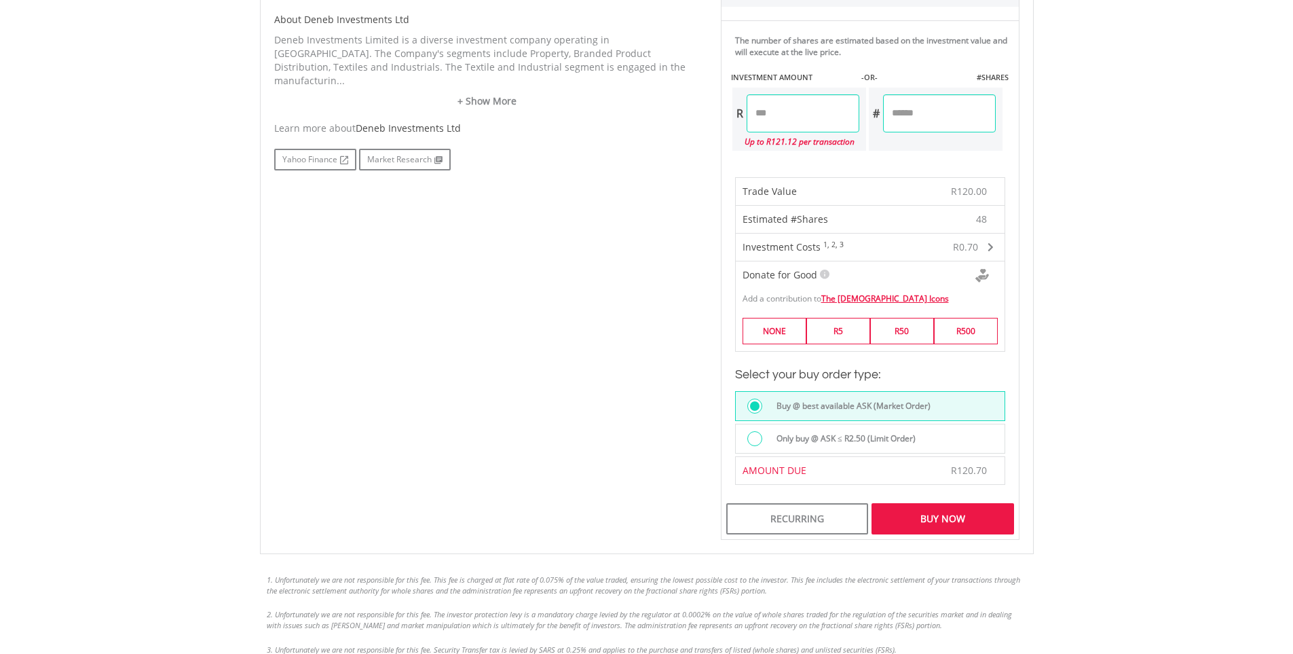
click at [940, 511] on div "Buy Now" at bounding box center [943, 518] width 142 height 31
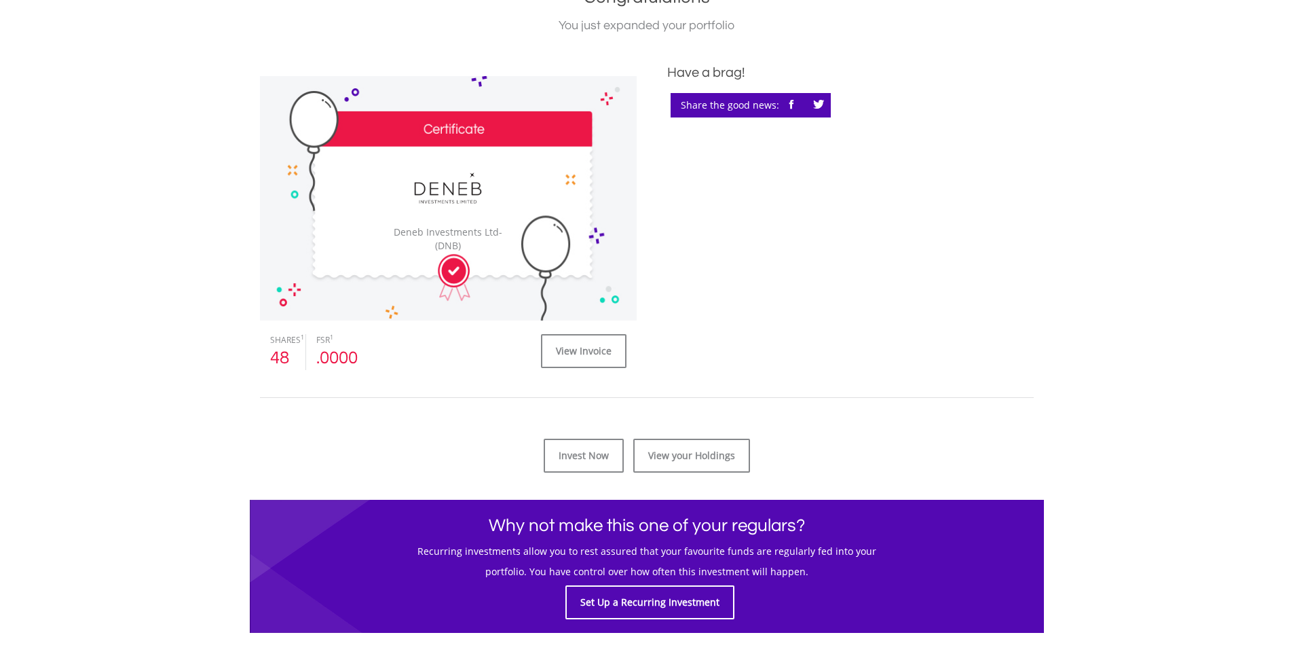
scroll to position [339, 0]
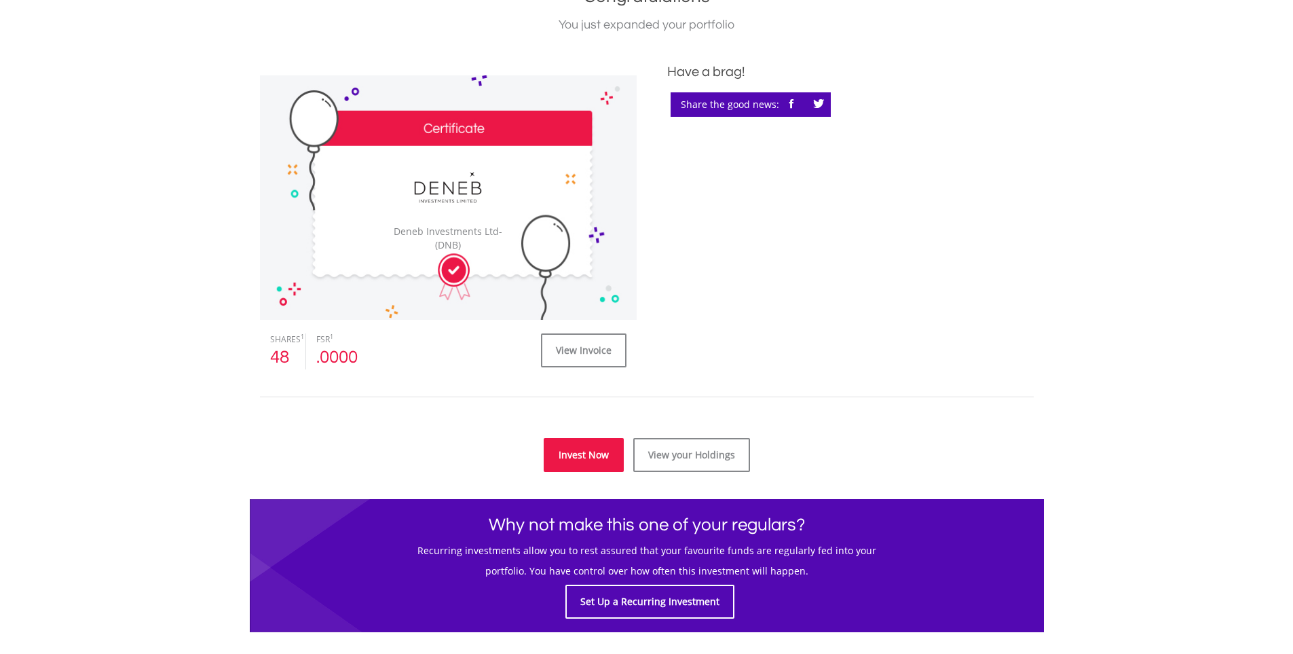
click at [584, 460] on link "Invest Now" at bounding box center [584, 455] width 80 height 34
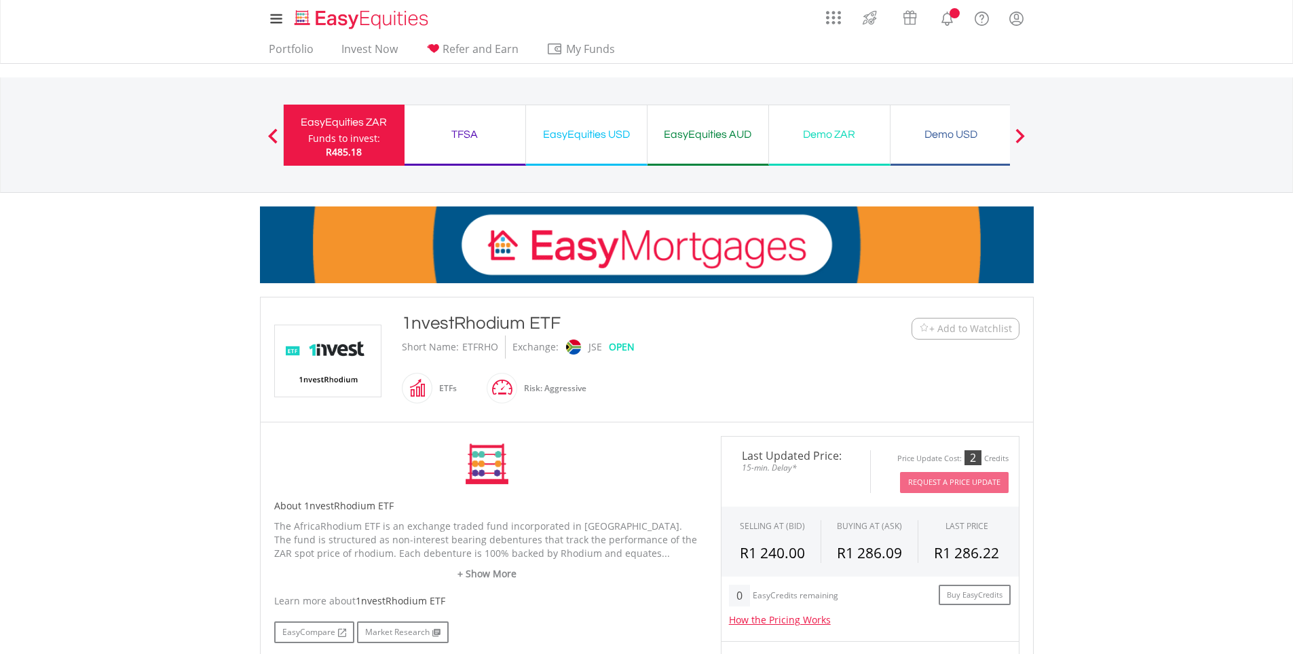
scroll to position [339, 0]
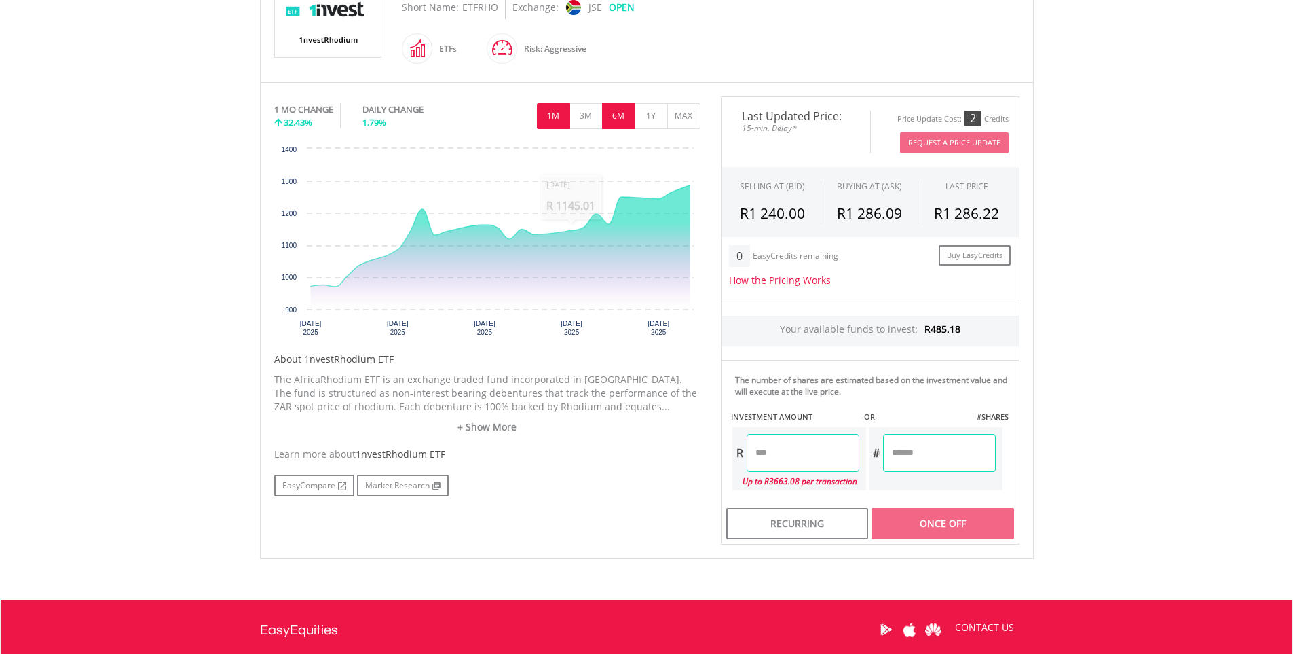
click at [622, 116] on button "6M" at bounding box center [618, 116] width 33 height 26
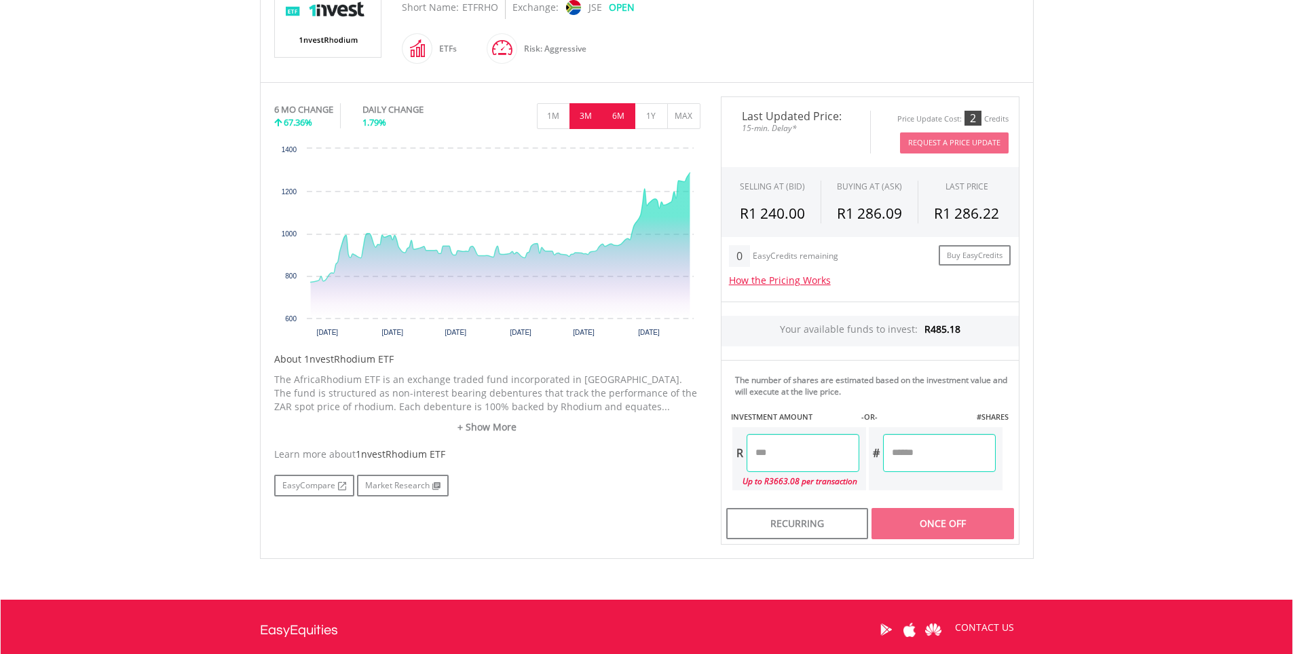
click at [592, 117] on button "3M" at bounding box center [586, 116] width 33 height 26
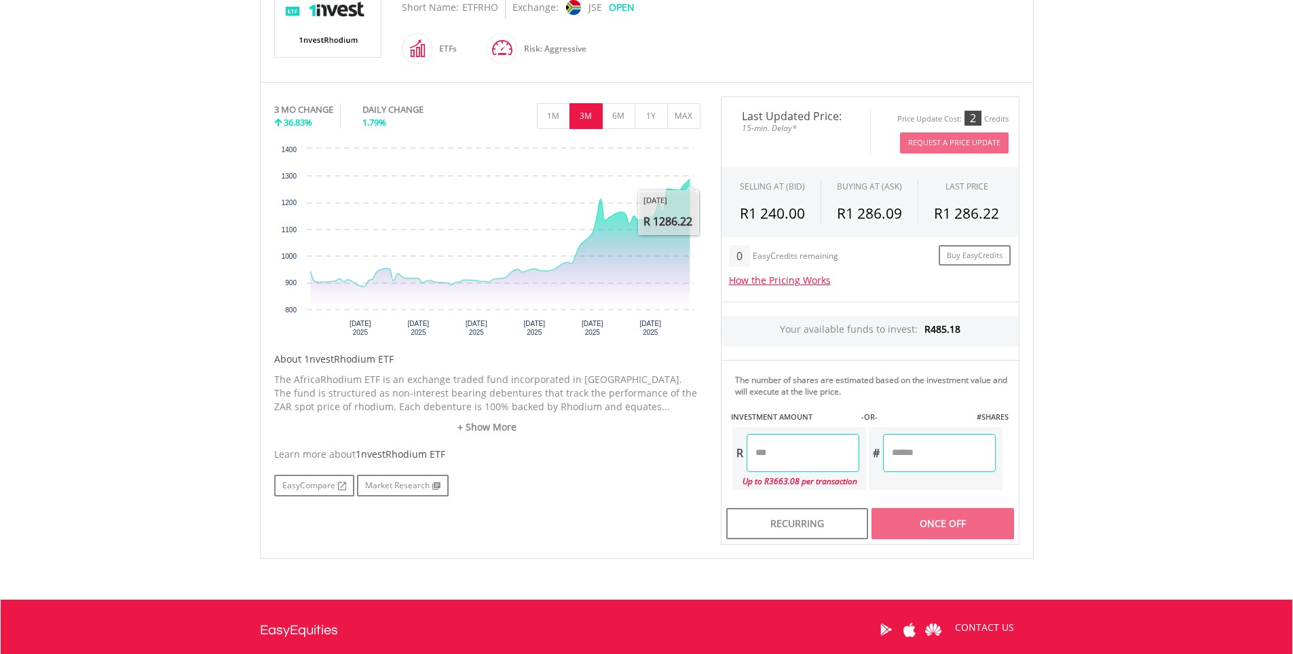
click at [810, 457] on input "number" at bounding box center [803, 453] width 113 height 38
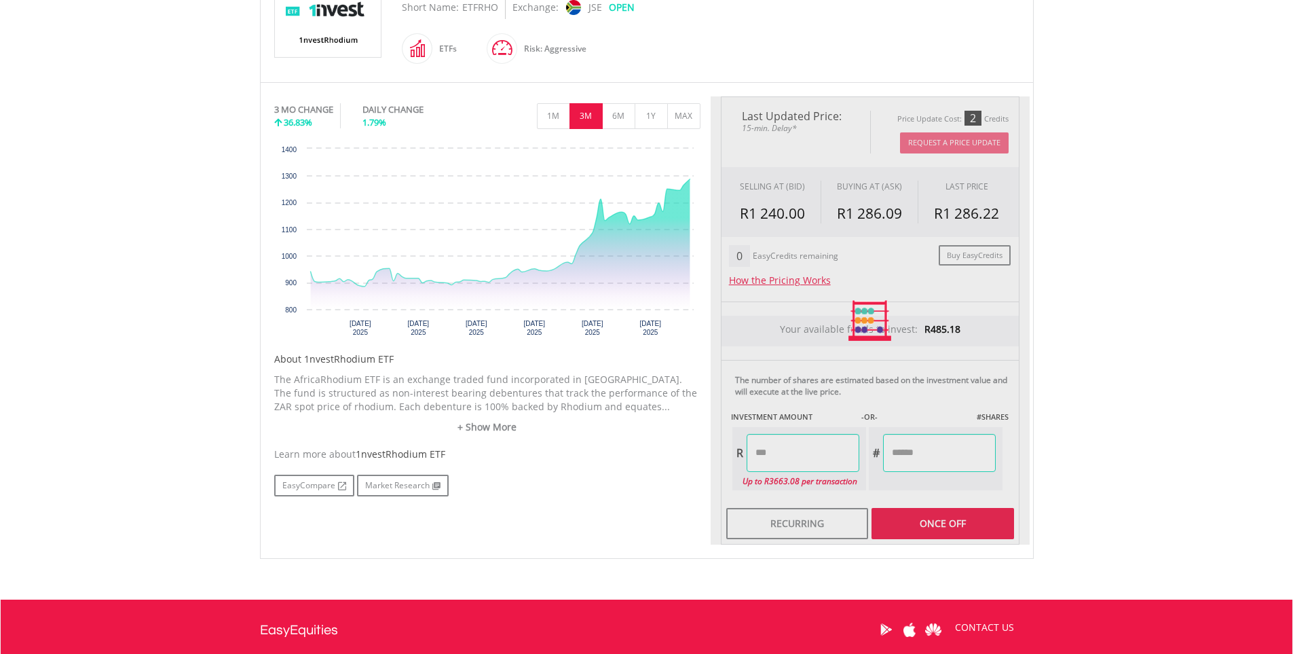
click at [918, 456] on div "Last Updated Price: 15-min. Delay* Price Update Cost: 2 Credits Request A Price…" at bounding box center [870, 320] width 319 height 448
type input "******"
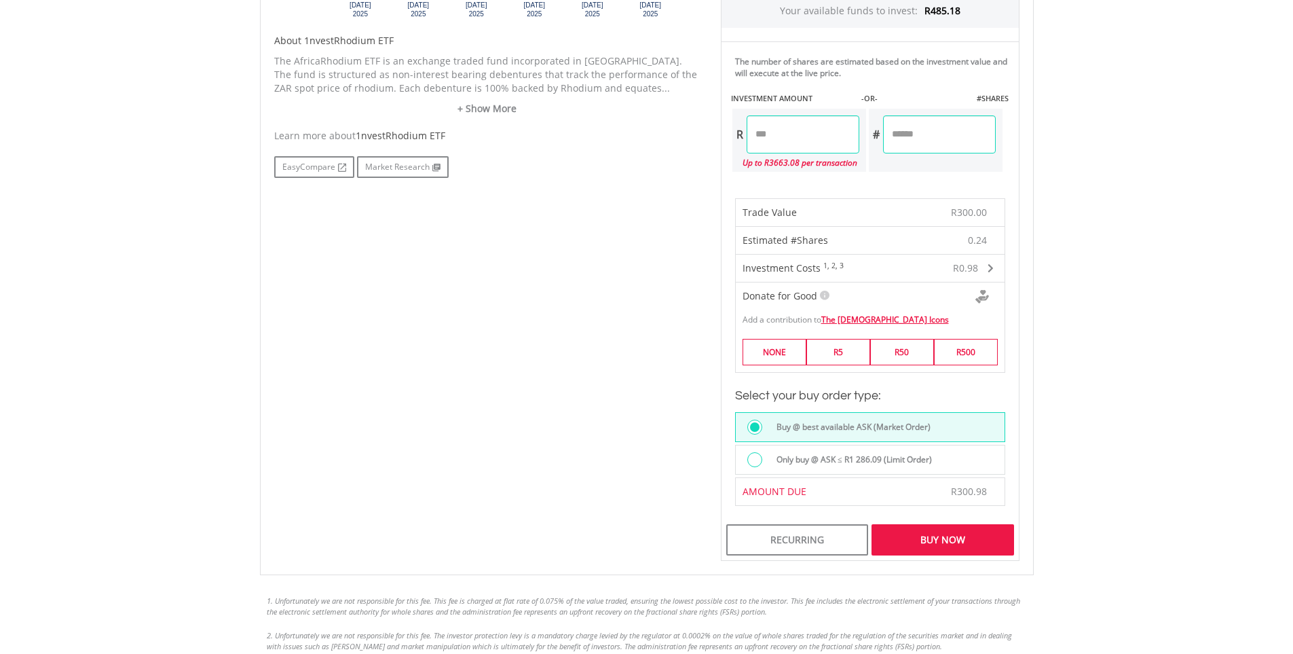
scroll to position [679, 0]
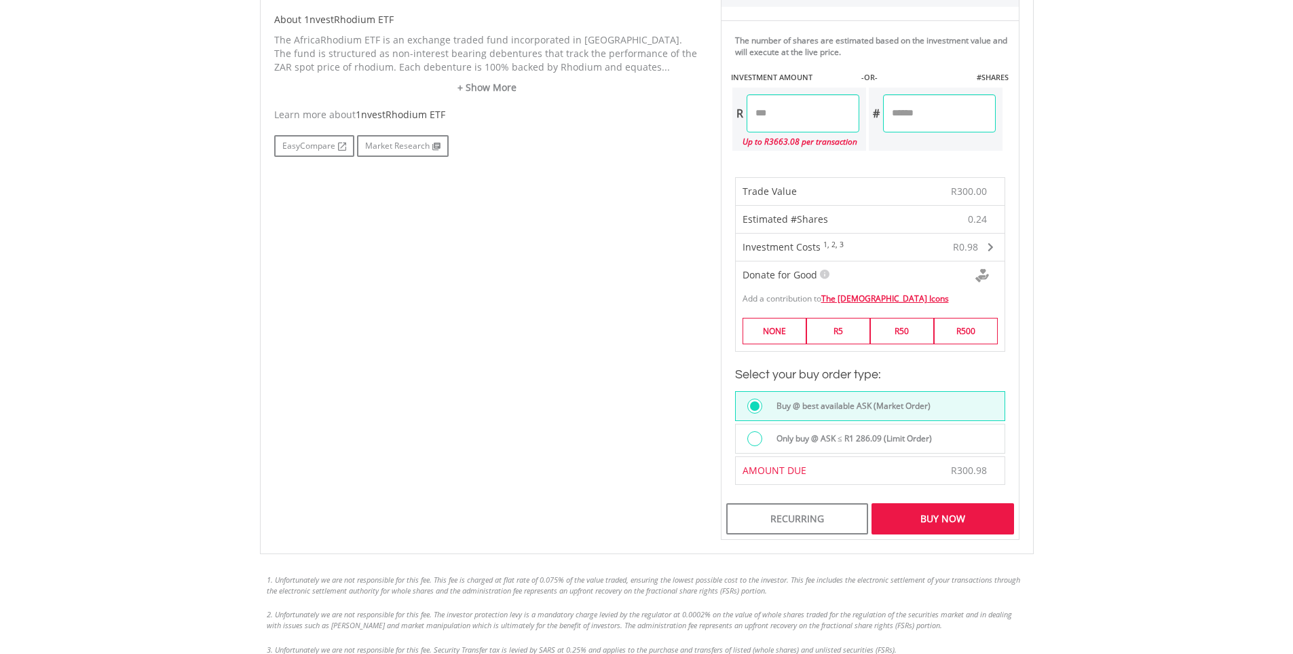
click at [937, 525] on div "Buy Now" at bounding box center [943, 518] width 142 height 31
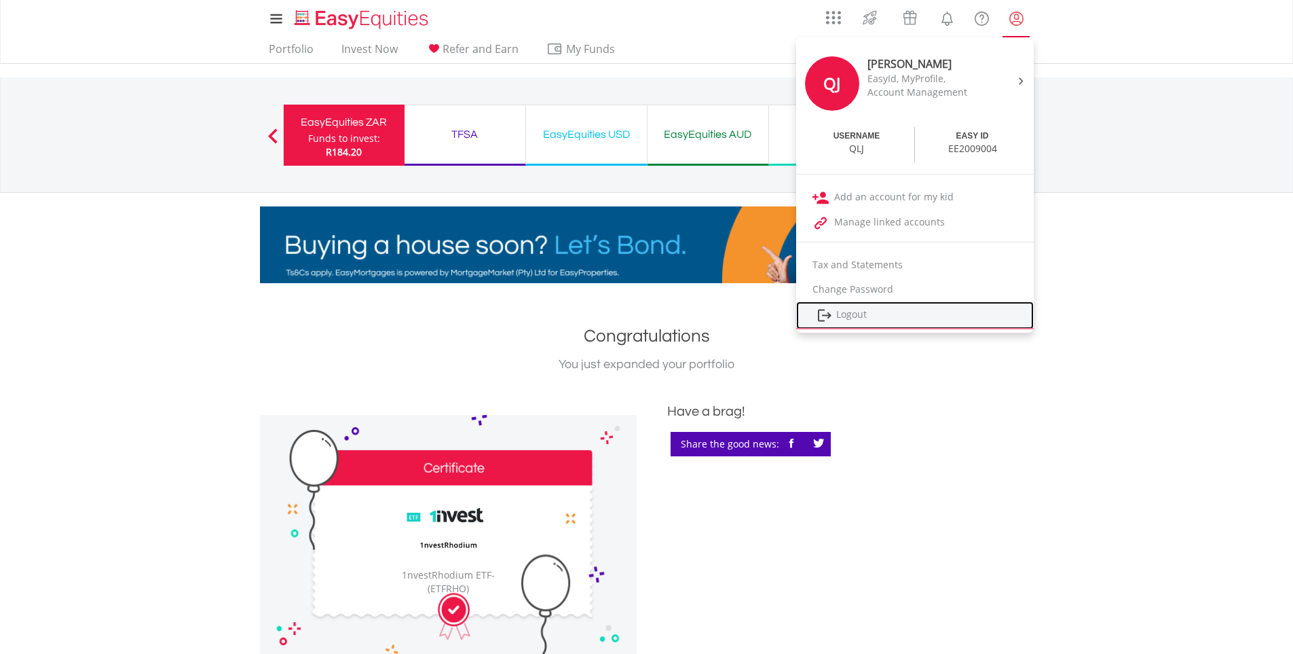
click at [853, 315] on link "Logout" at bounding box center [915, 315] width 238 height 28
